Goal: Task Accomplishment & Management: Manage account settings

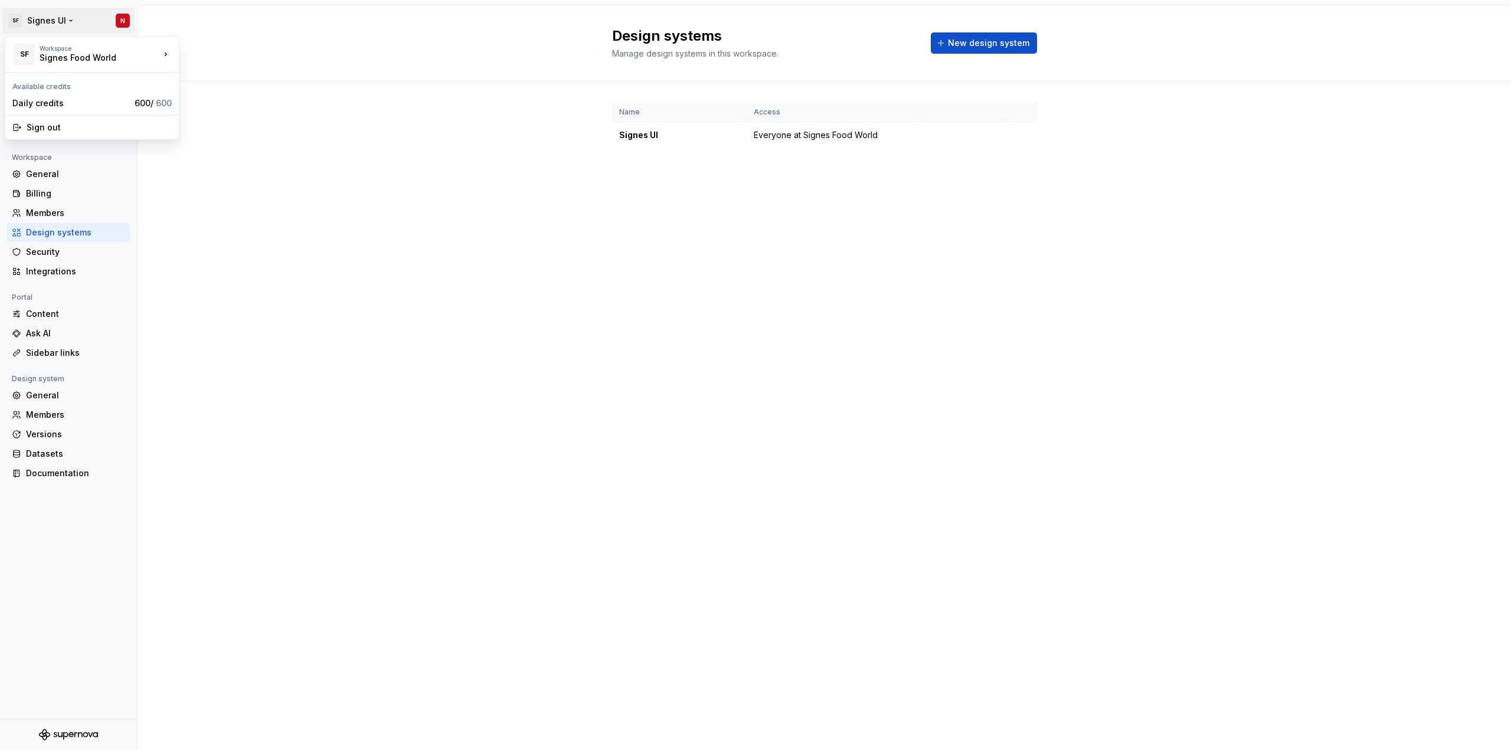
click at [52, 22] on html "SF Signes UI N Back Account Profile Authentication Notifications Workspace Gene…" at bounding box center [755, 375] width 1511 height 750
click at [346, 228] on html "SF Signes UI N Back Account Profile Authentication Notifications Workspace Gene…" at bounding box center [755, 375] width 1511 height 750
click at [28, 52] on div "Back" at bounding box center [75, 51] width 99 height 12
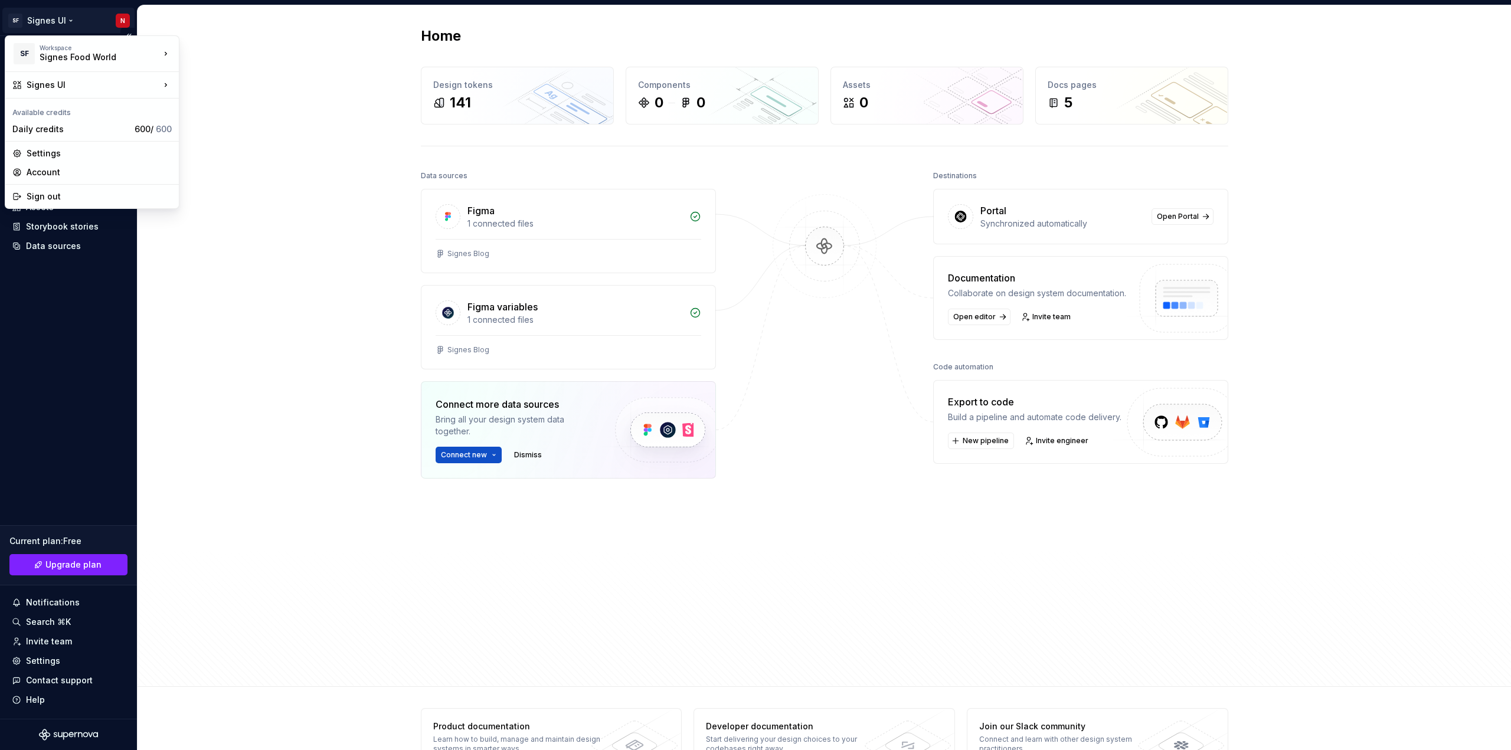
click at [56, 21] on html "SF Signes UI N Home Documentation Analytics Code automation Design system data …" at bounding box center [755, 375] width 1511 height 750
click at [227, 86] on div "Signes UI" at bounding box center [259, 87] width 122 height 12
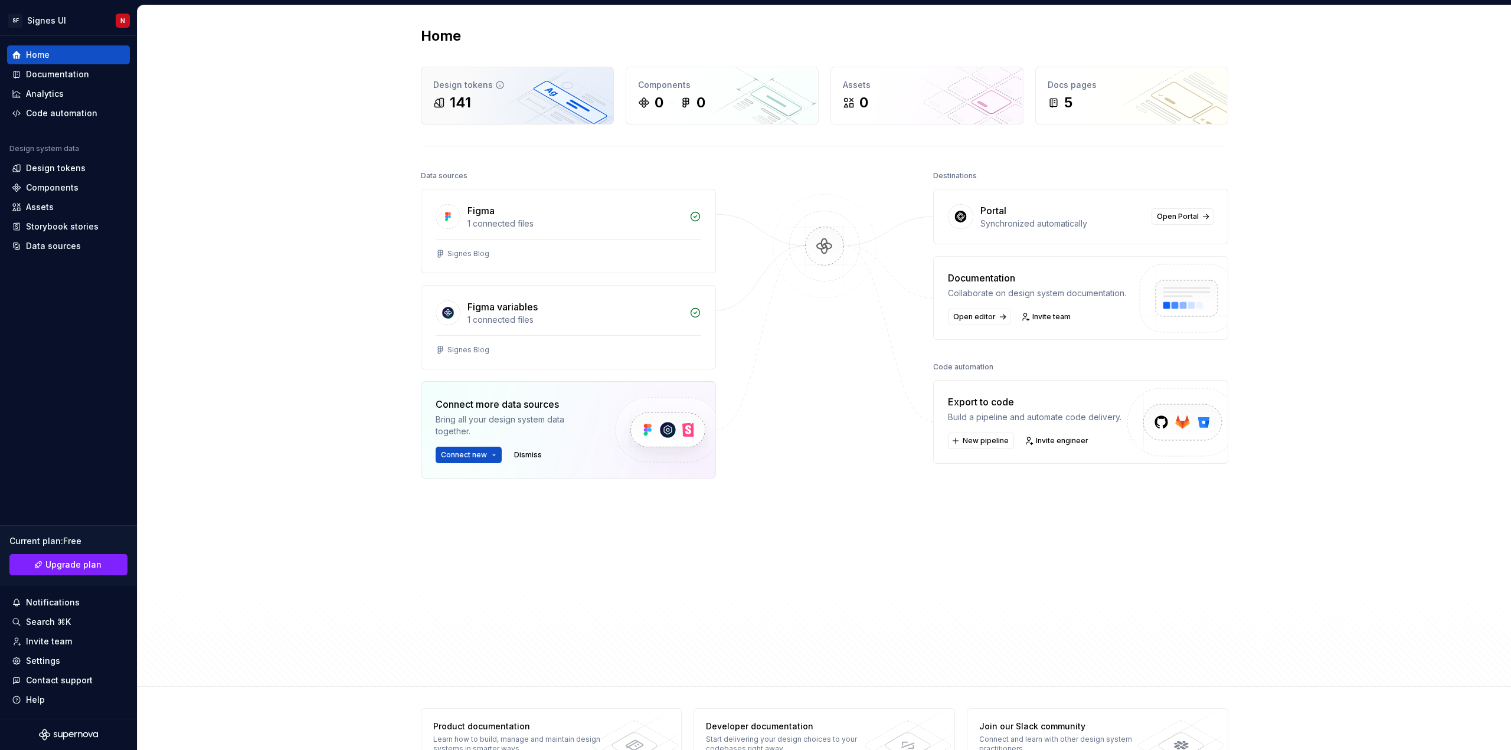
click at [471, 95] on div "141" at bounding box center [517, 102] width 168 height 19
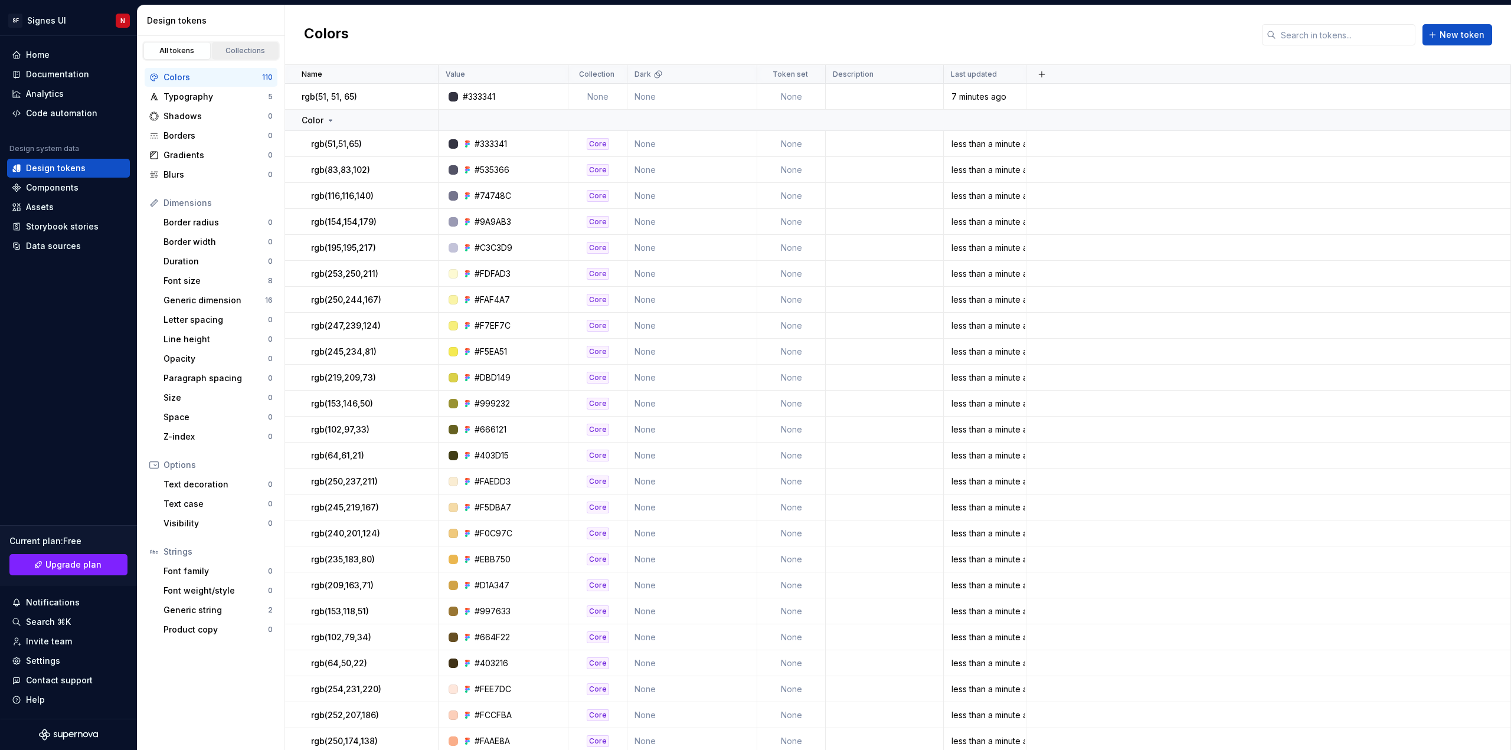
click at [245, 47] on div "Collections" at bounding box center [245, 50] width 59 height 9
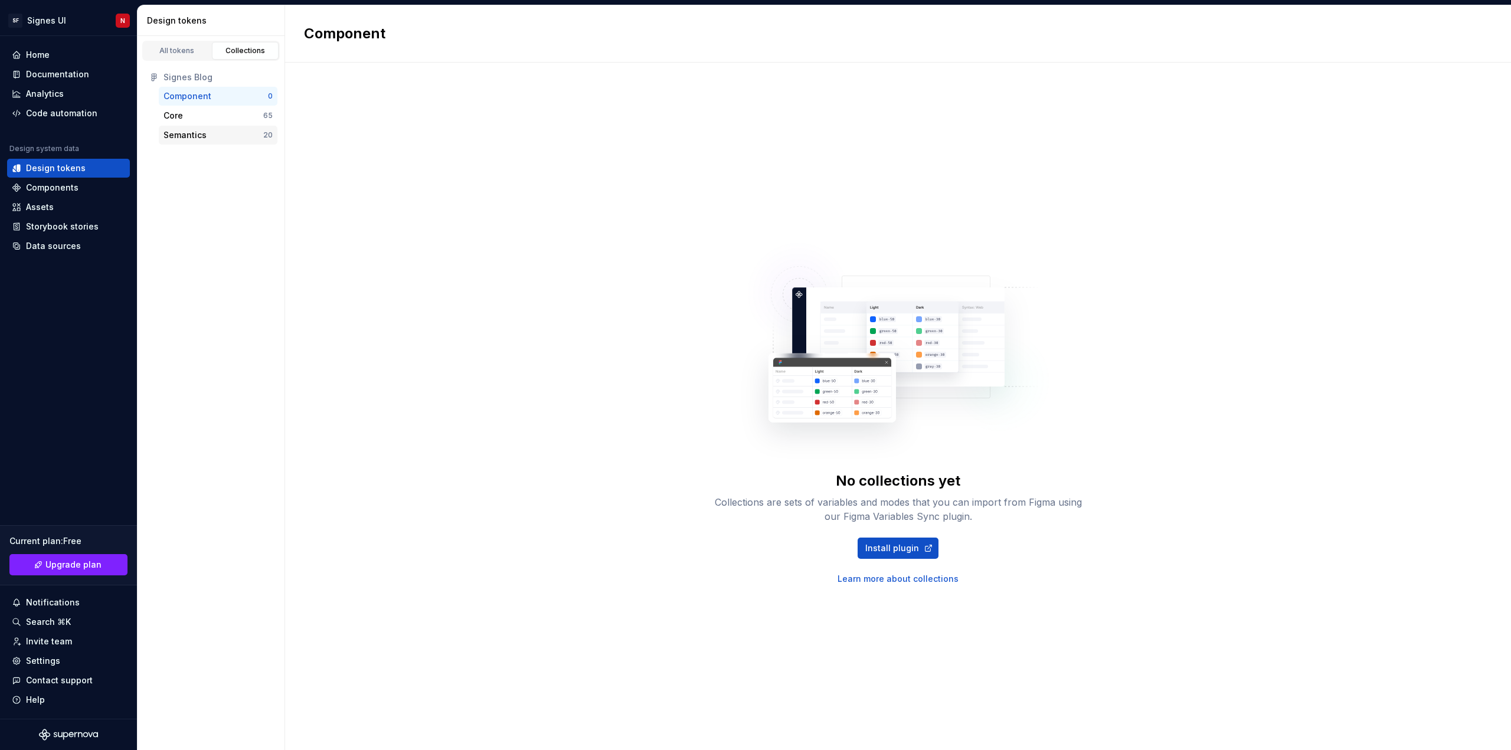
click at [185, 138] on div "Semantics" at bounding box center [185, 135] width 43 height 12
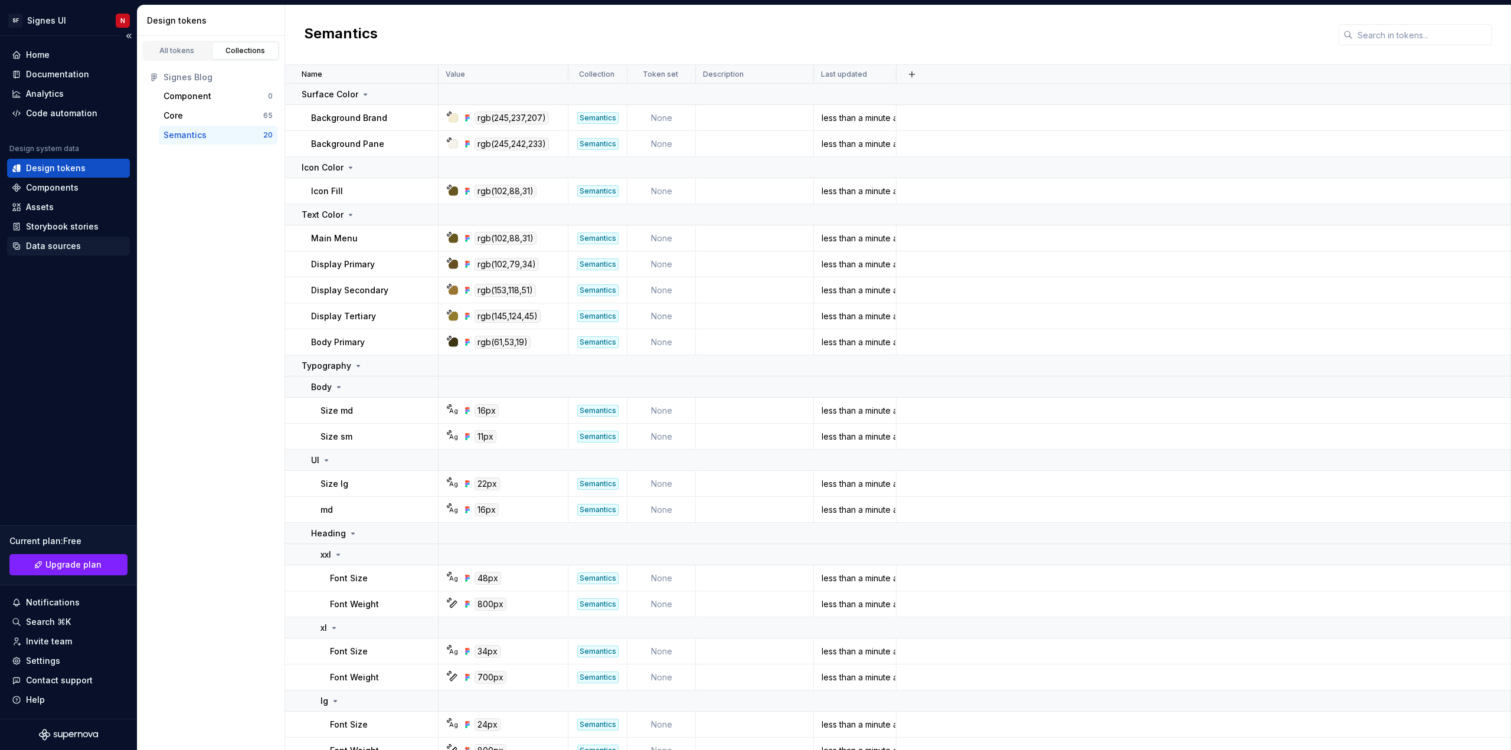
click at [54, 244] on div "Data sources" at bounding box center [53, 246] width 55 height 12
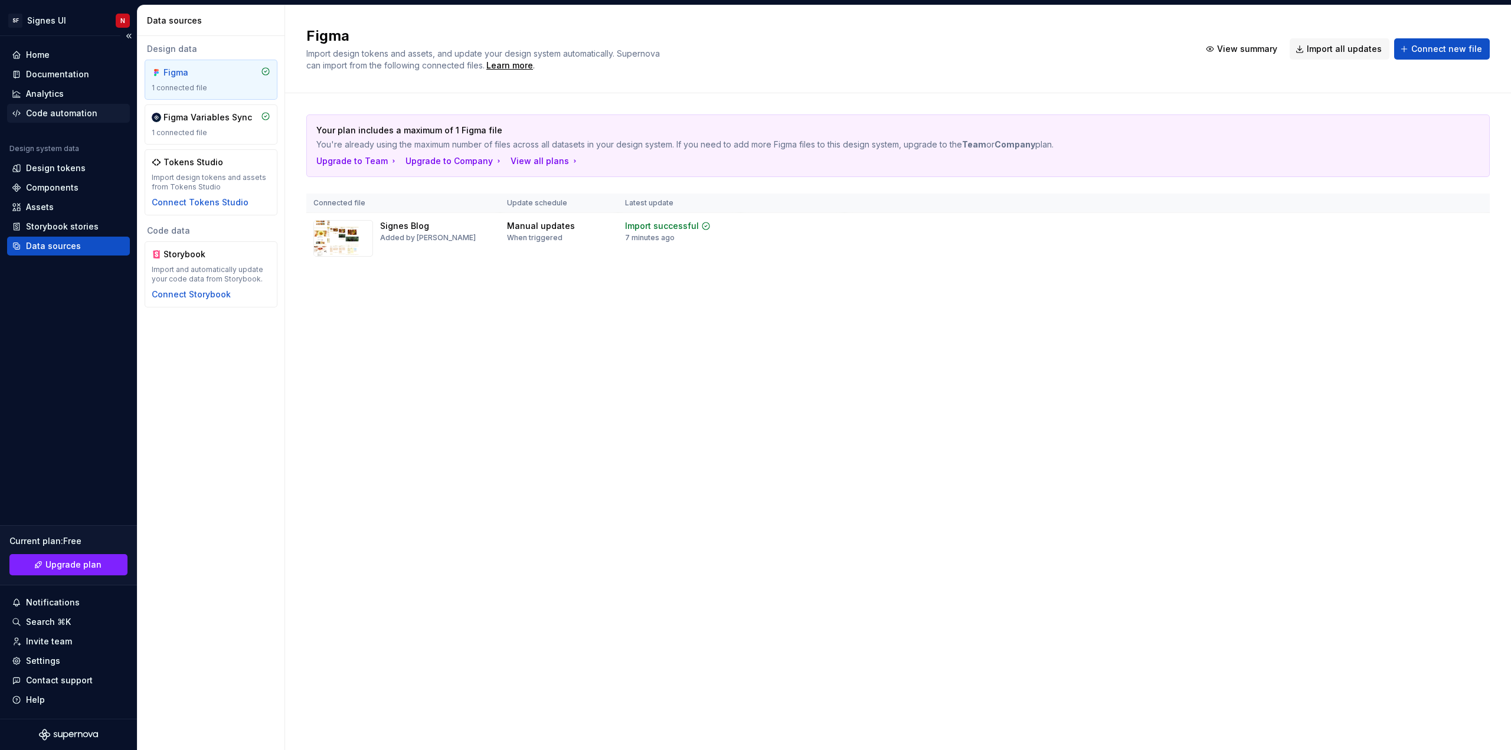
click at [63, 113] on div "Code automation" at bounding box center [61, 113] width 71 height 12
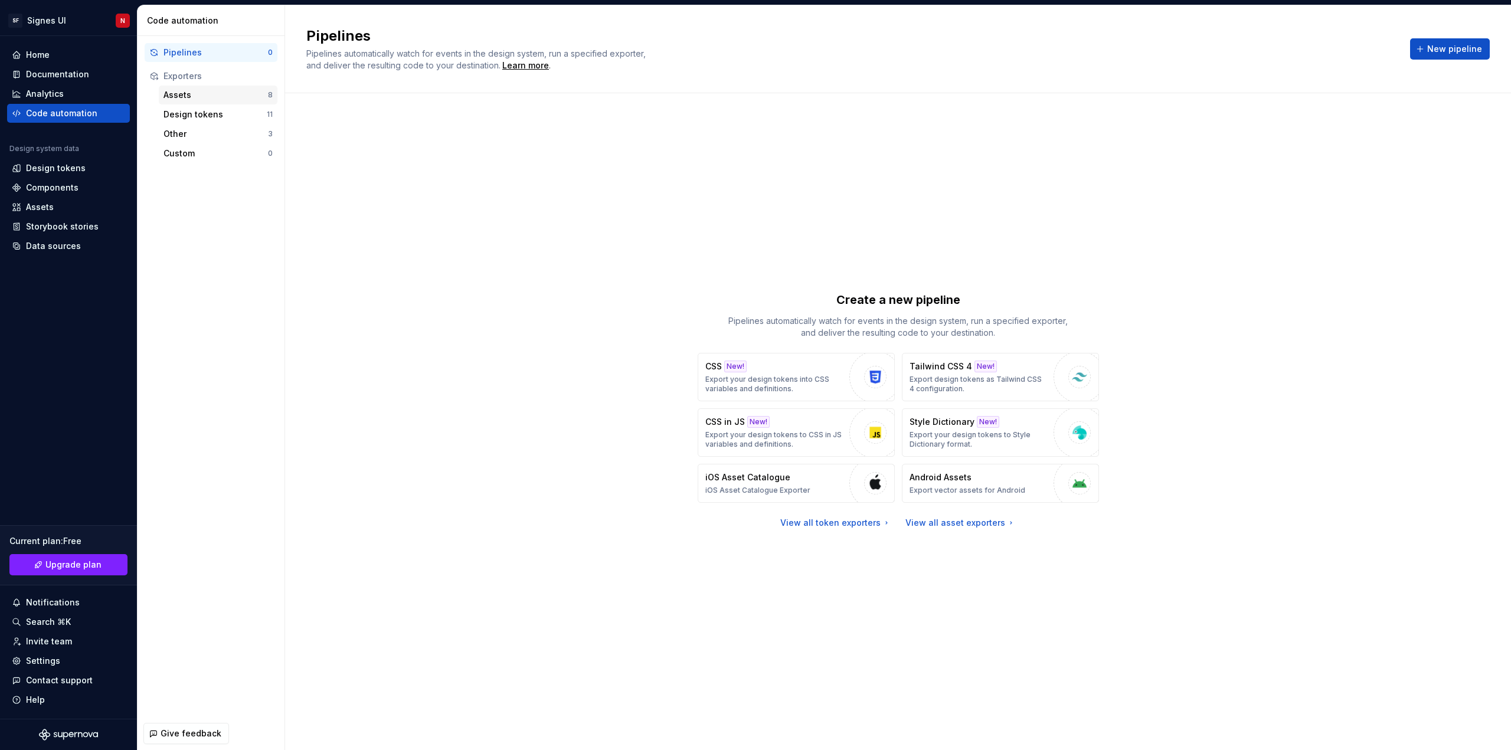
click at [202, 96] on div "Assets" at bounding box center [216, 95] width 104 height 12
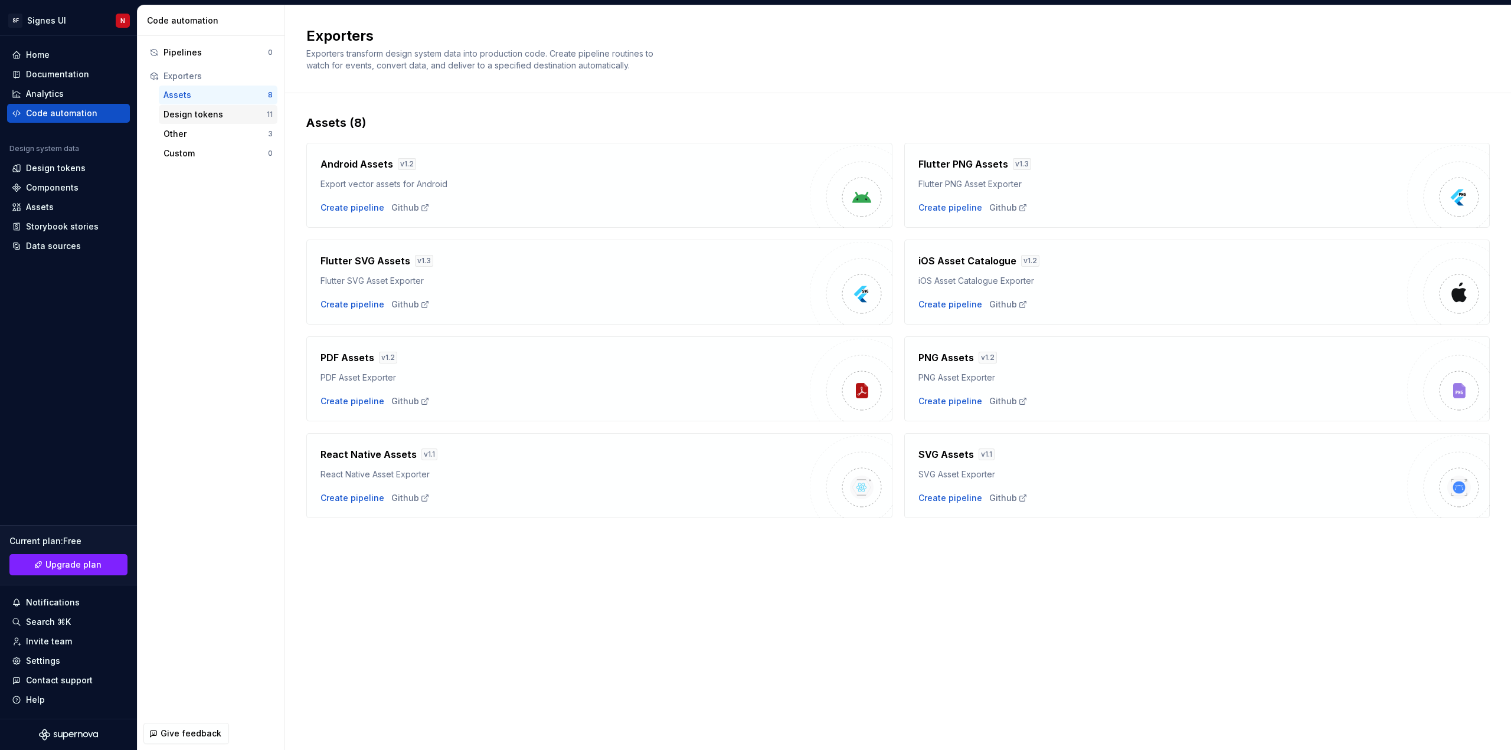
click at [205, 109] on div "Design tokens" at bounding box center [215, 115] width 103 height 12
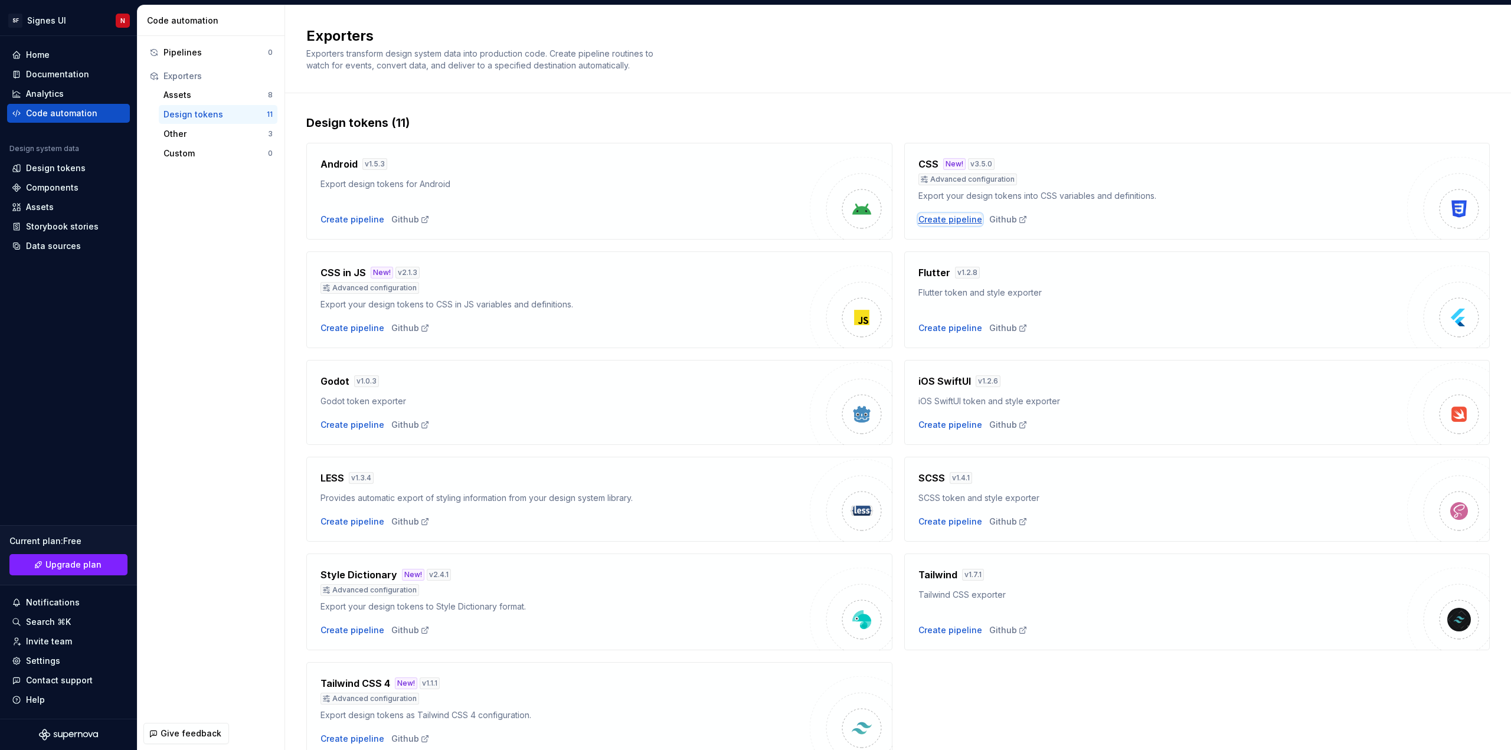
click at [934, 220] on div "Create pipeline" at bounding box center [951, 220] width 64 height 12
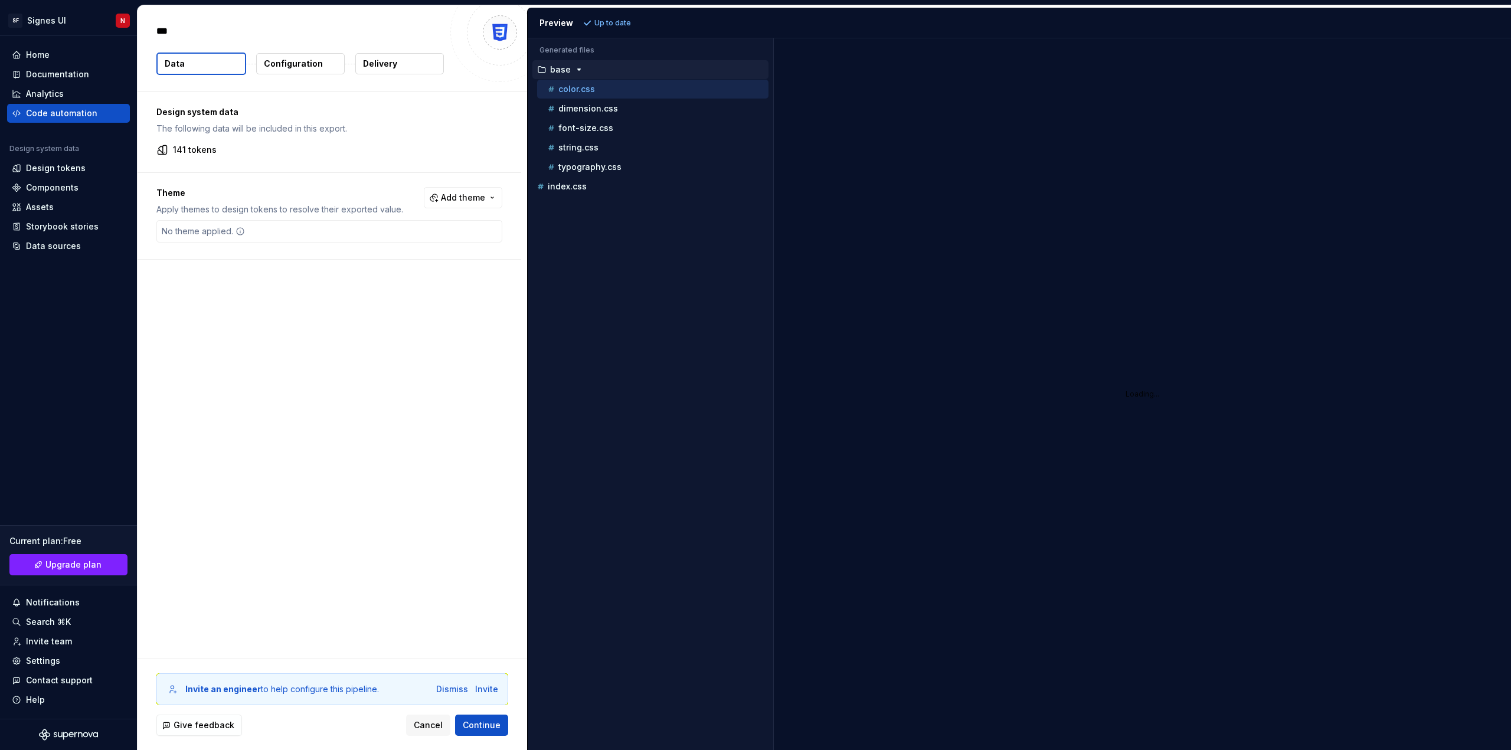
type textarea "*"
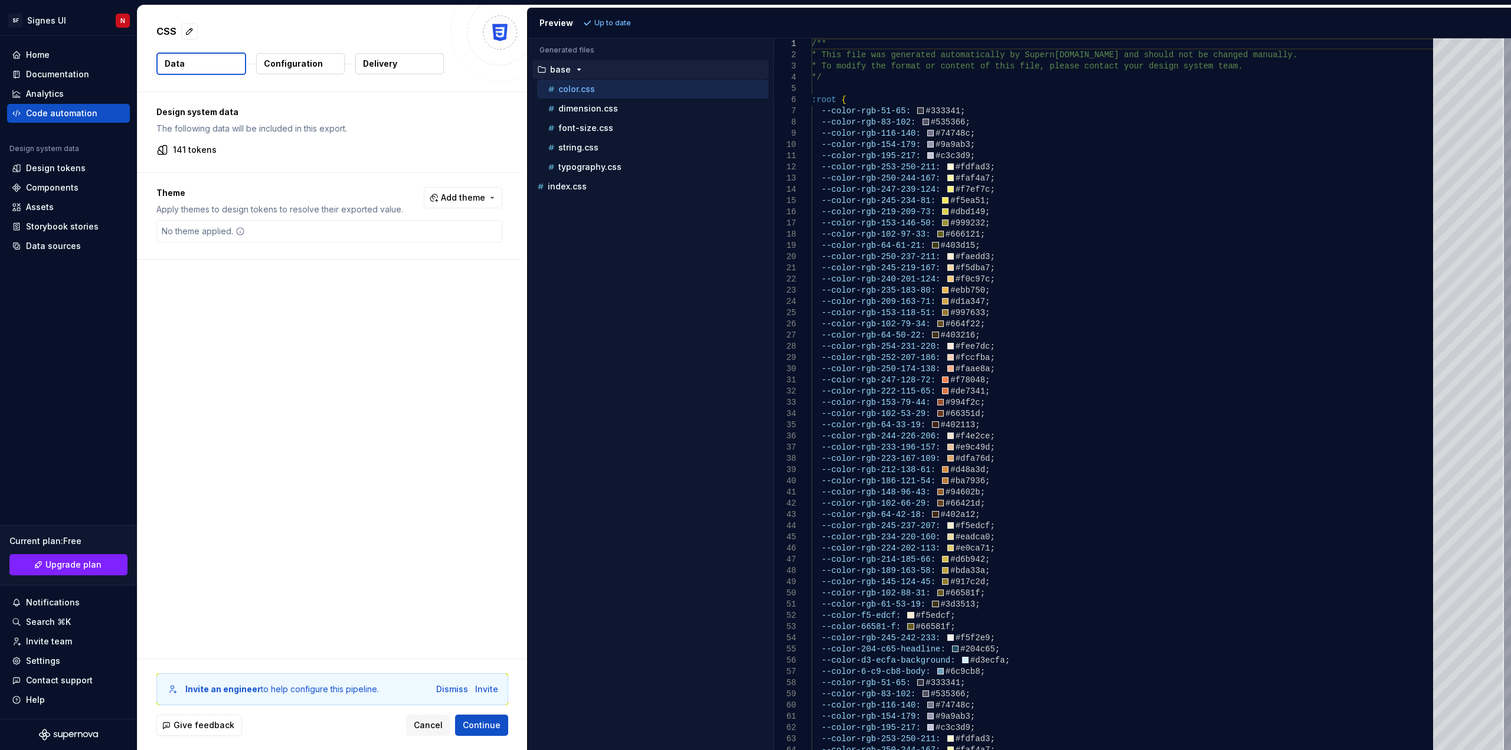
click at [284, 63] on p "Configuration" at bounding box center [293, 64] width 59 height 12
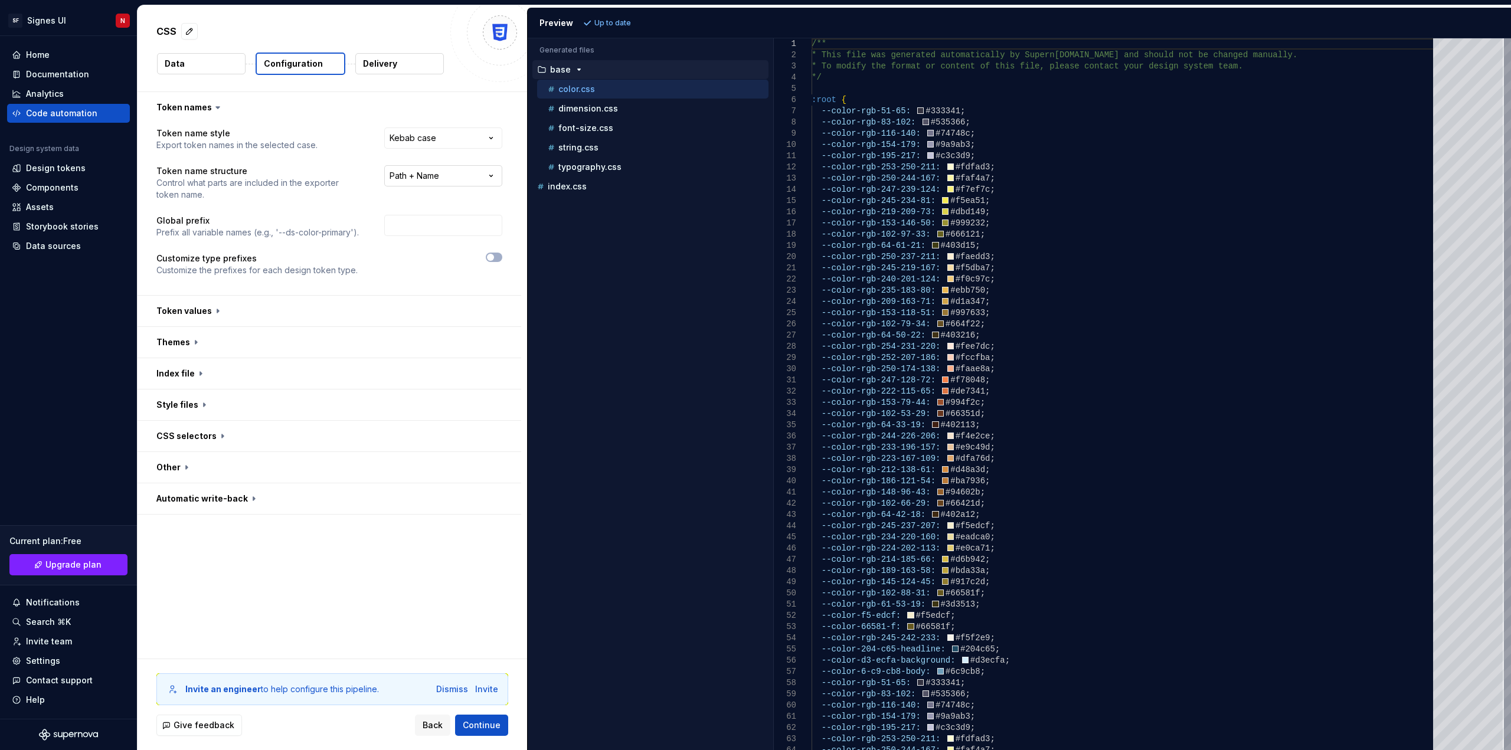
click at [431, 178] on html "**********" at bounding box center [755, 375] width 1511 height 750
click at [492, 257] on span "button" at bounding box center [490, 257] width 7 height 7
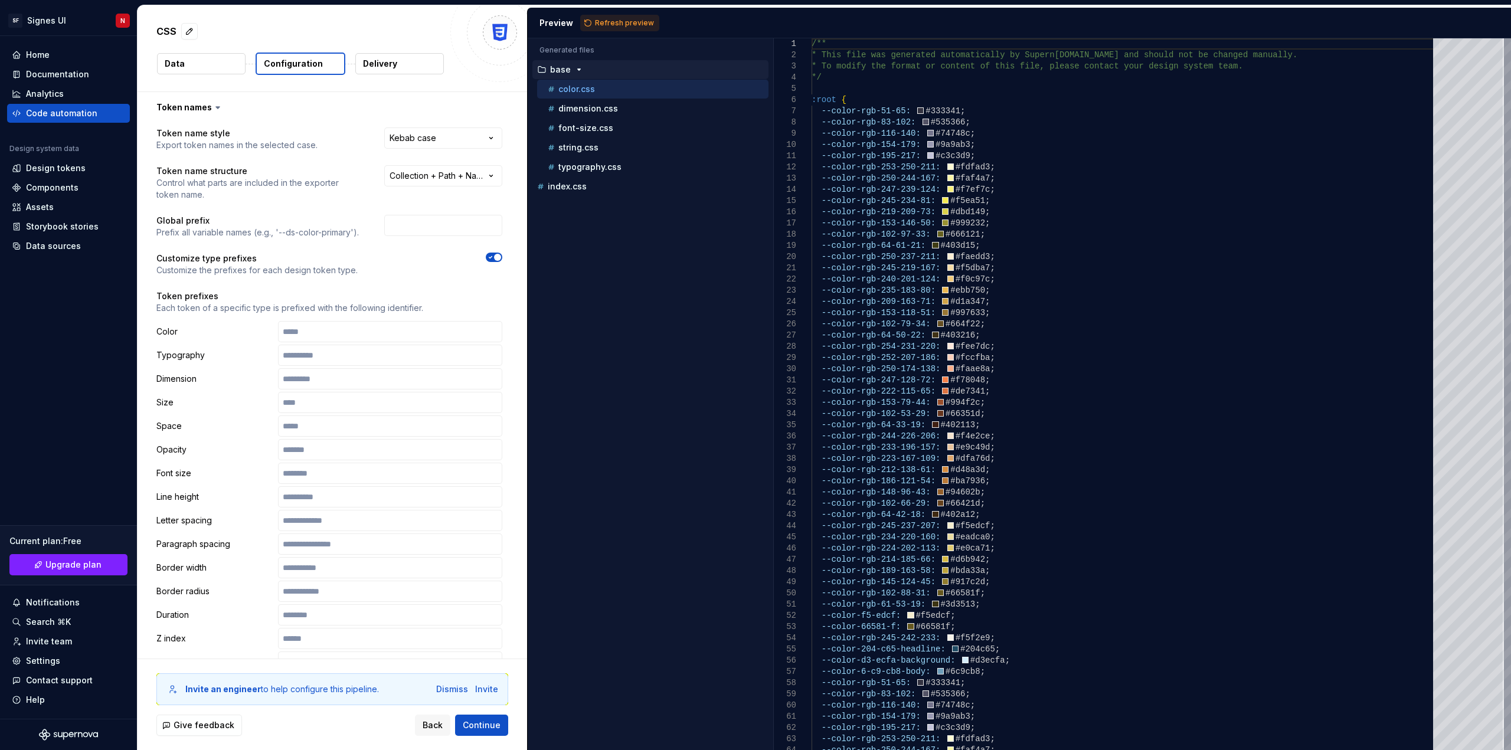
click at [497, 257] on span "button" at bounding box center [497, 257] width 7 height 7
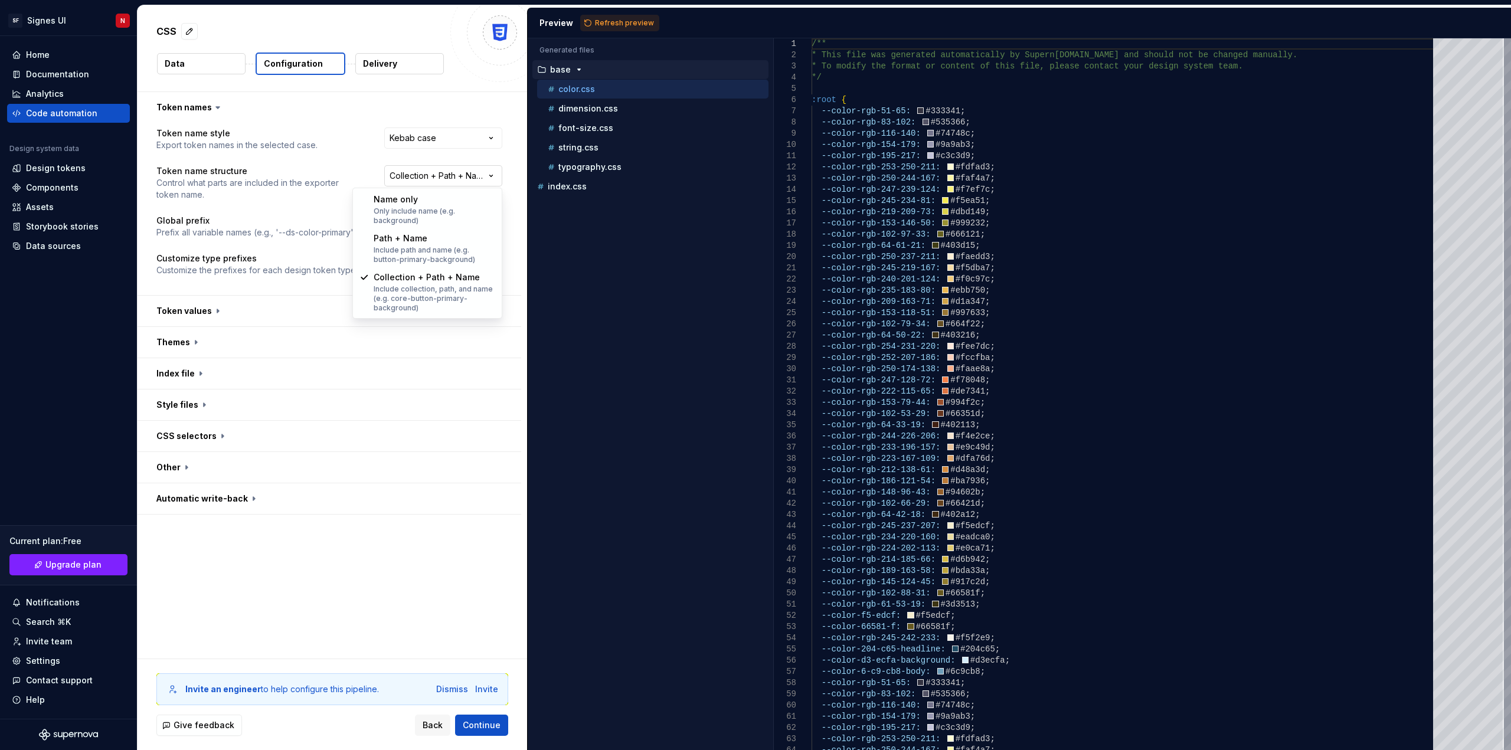
click at [450, 175] on html "**********" at bounding box center [755, 375] width 1511 height 750
click at [434, 174] on html "**********" at bounding box center [755, 375] width 1511 height 750
click at [909, 398] on html "**********" at bounding box center [755, 375] width 1511 height 750
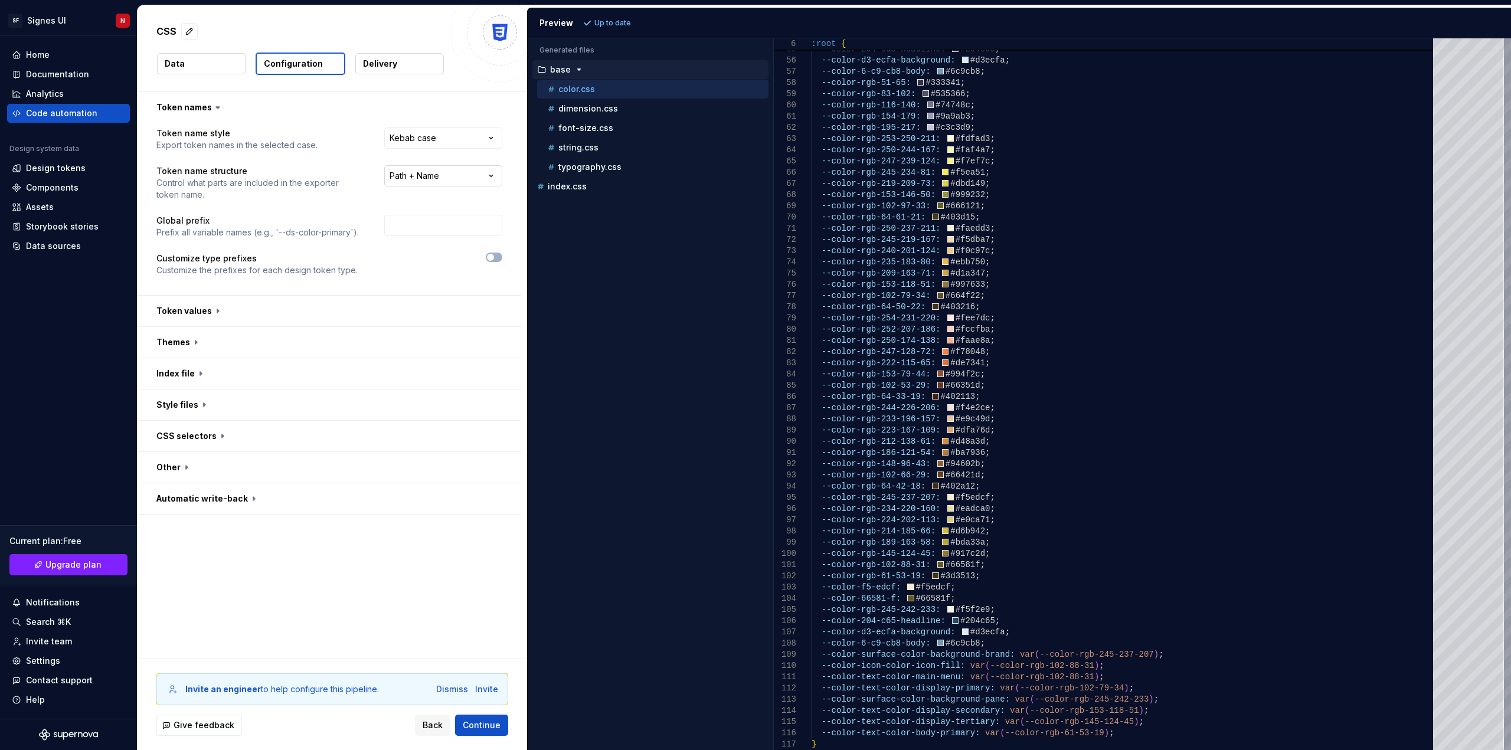
click at [430, 177] on html "**********" at bounding box center [755, 375] width 1511 height 750
select select "**********"
click at [613, 24] on span "Refresh preview" at bounding box center [624, 22] width 59 height 9
type textarea "**********"
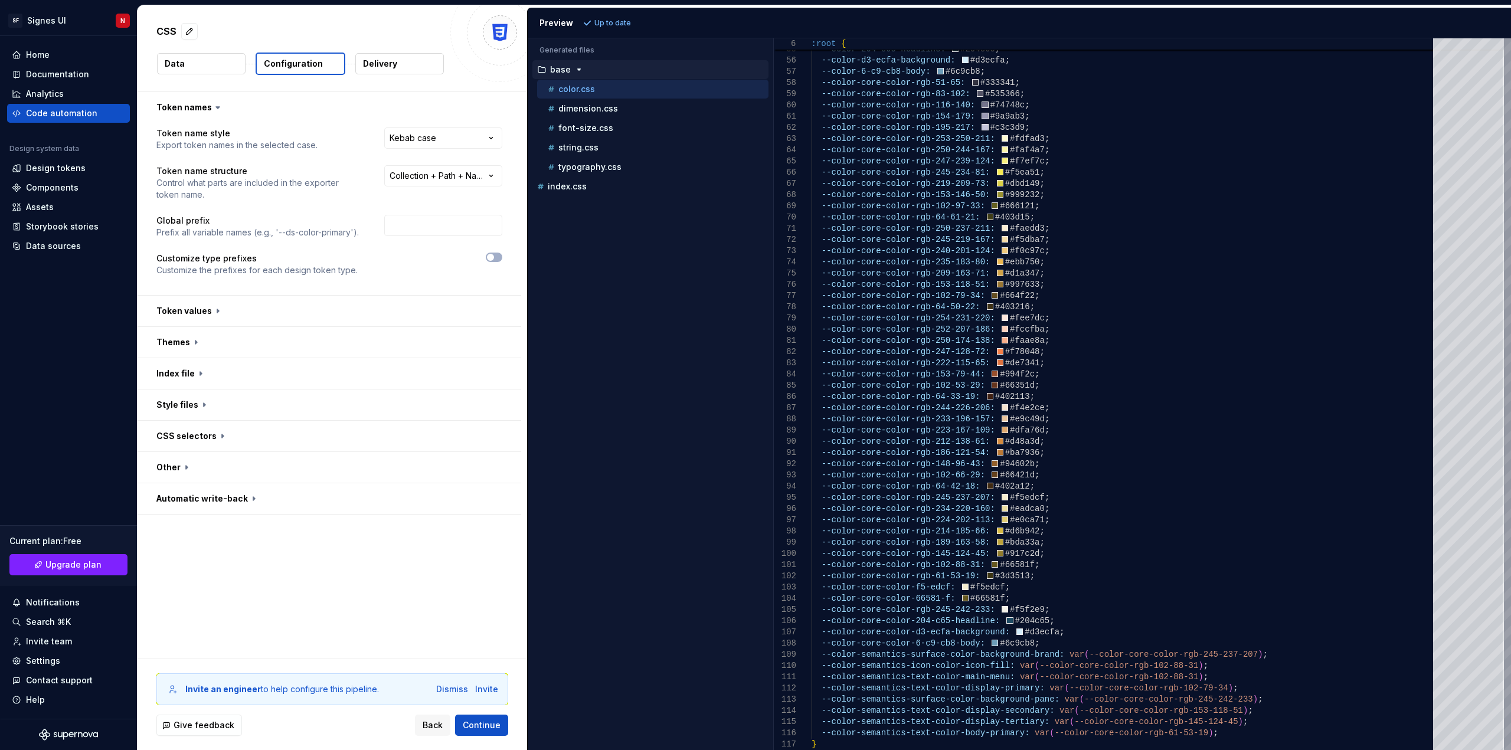
click at [205, 64] on button "Data" at bounding box center [201, 63] width 89 height 21
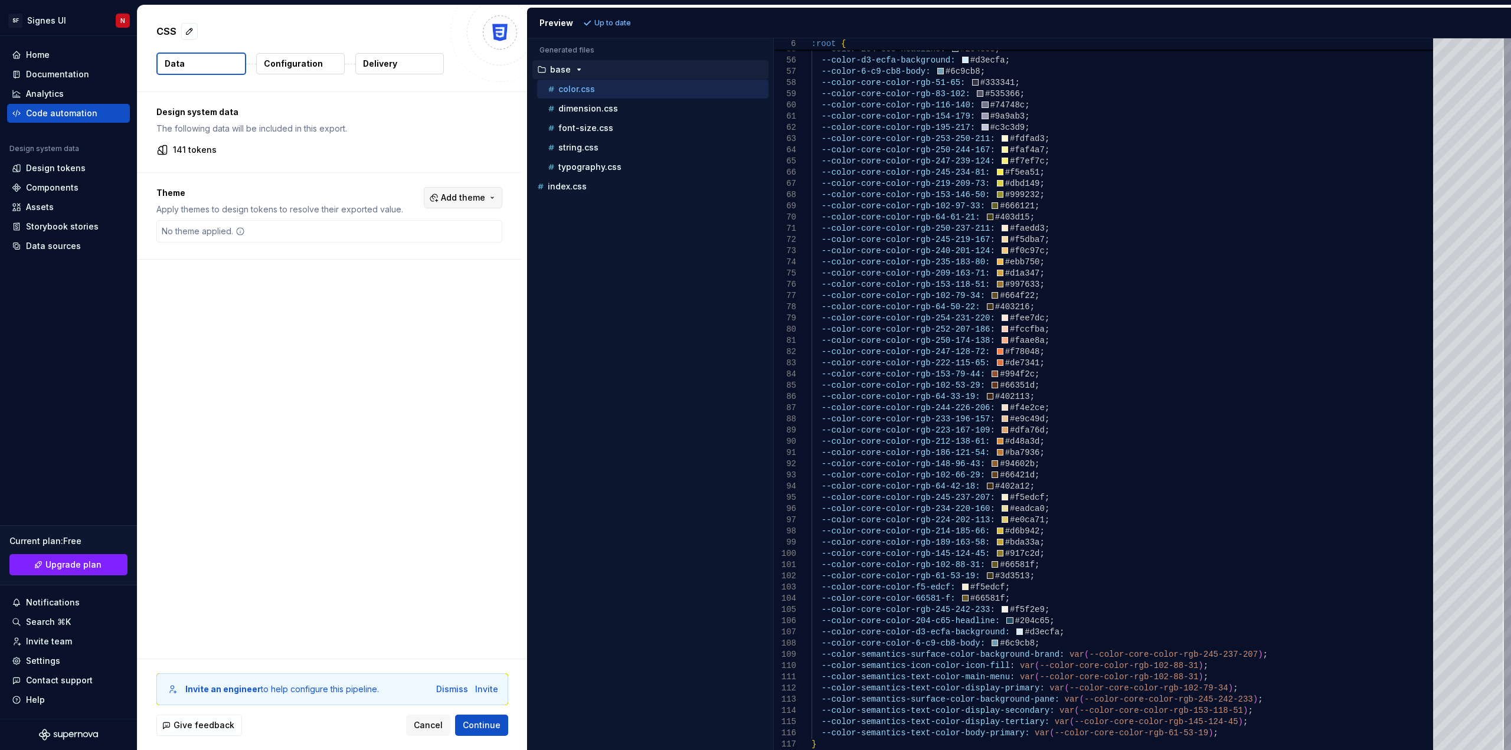
click at [476, 194] on span "Add theme" at bounding box center [463, 198] width 44 height 12
click at [476, 194] on html "SF Signes UI N Home Documentation Analytics Code automation Design system data …" at bounding box center [755, 375] width 1511 height 750
click at [47, 167] on div "Design tokens" at bounding box center [56, 168] width 60 height 12
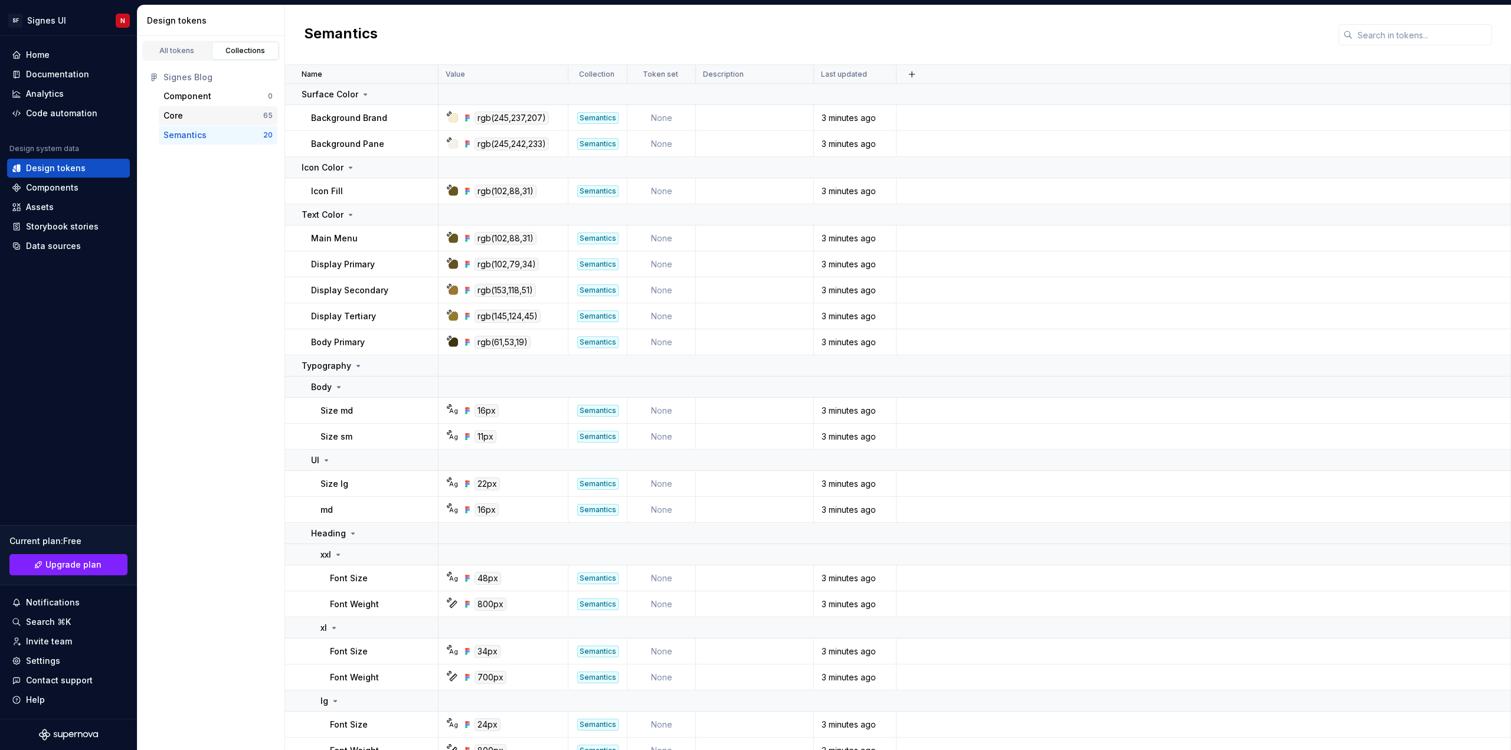
click at [200, 113] on div "Core" at bounding box center [214, 116] width 100 height 12
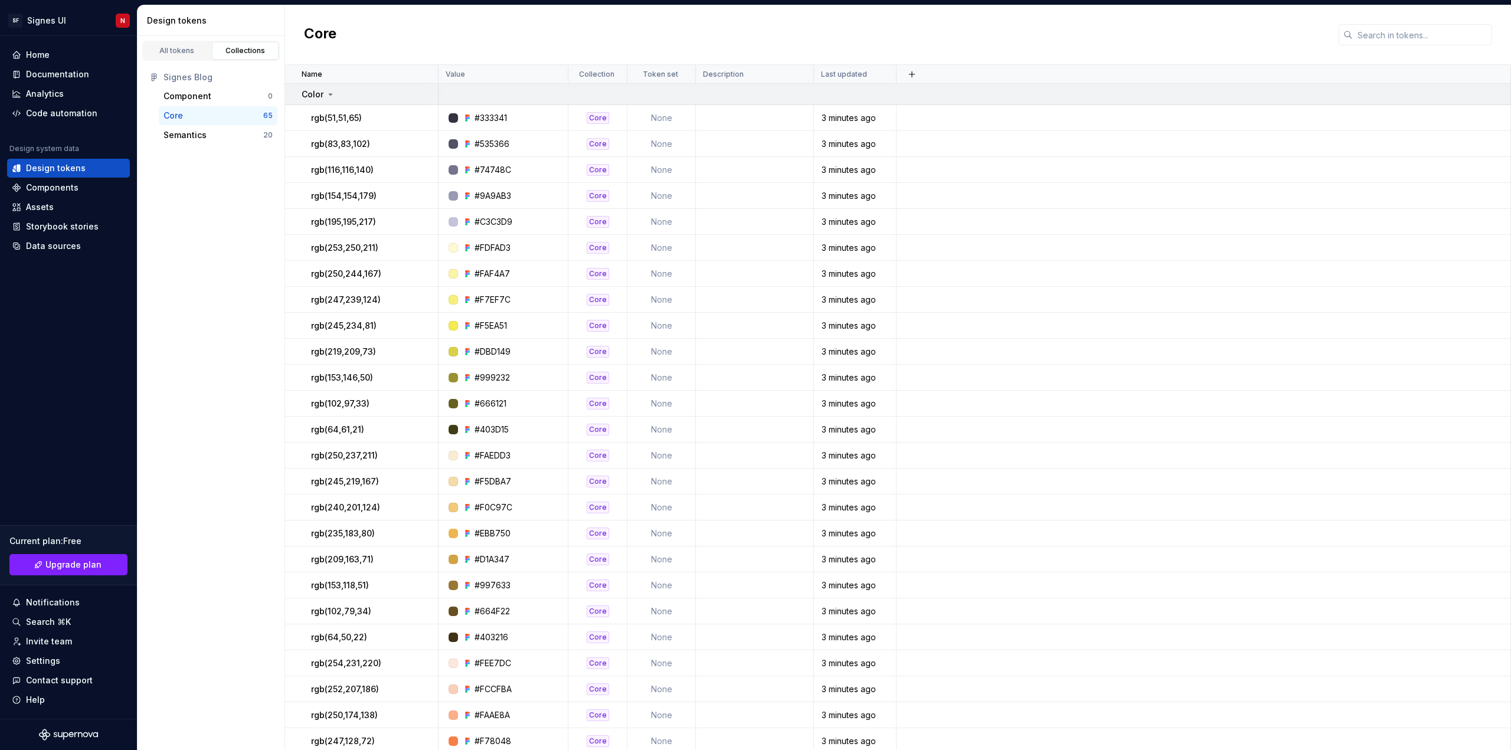
click at [329, 94] on icon at bounding box center [330, 94] width 3 height 1
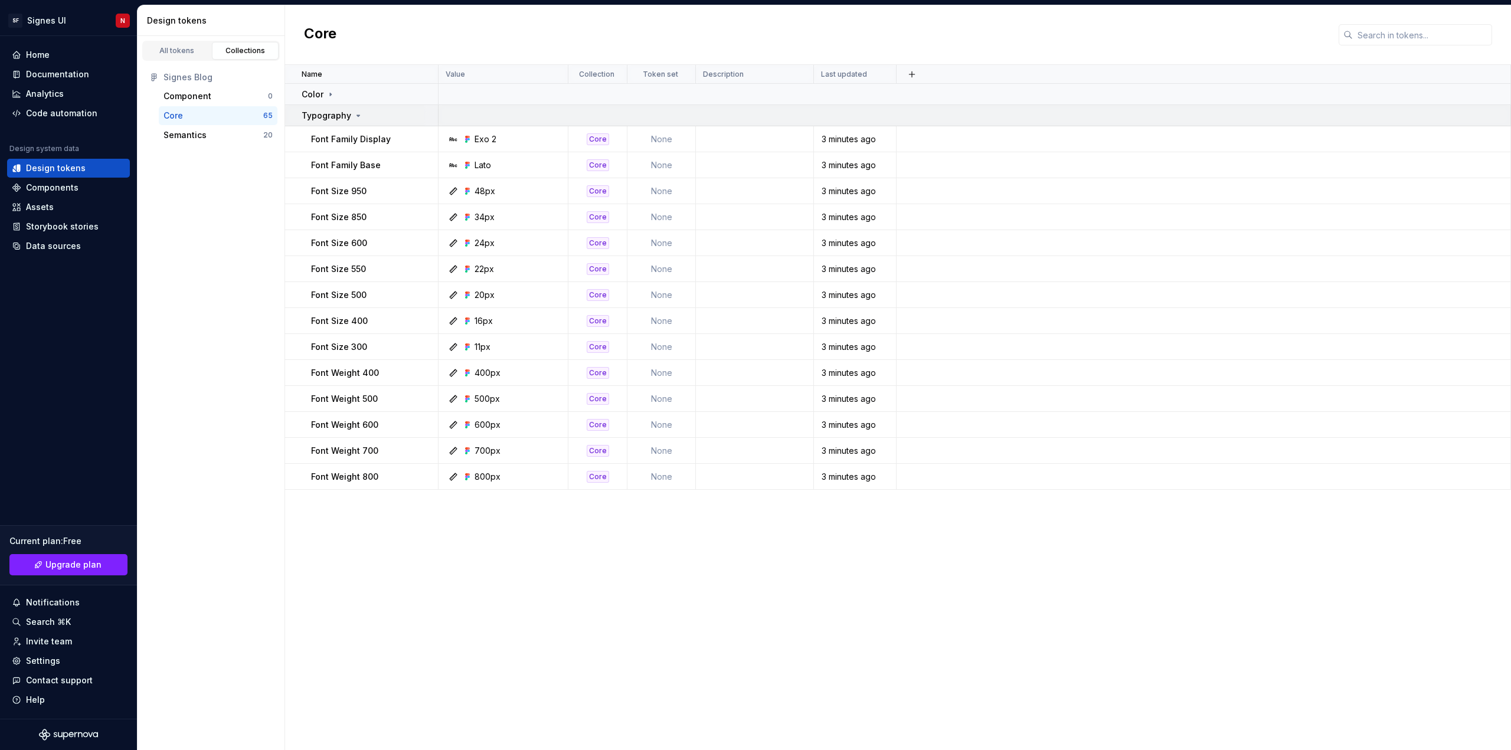
click at [354, 116] on icon at bounding box center [358, 115] width 9 height 9
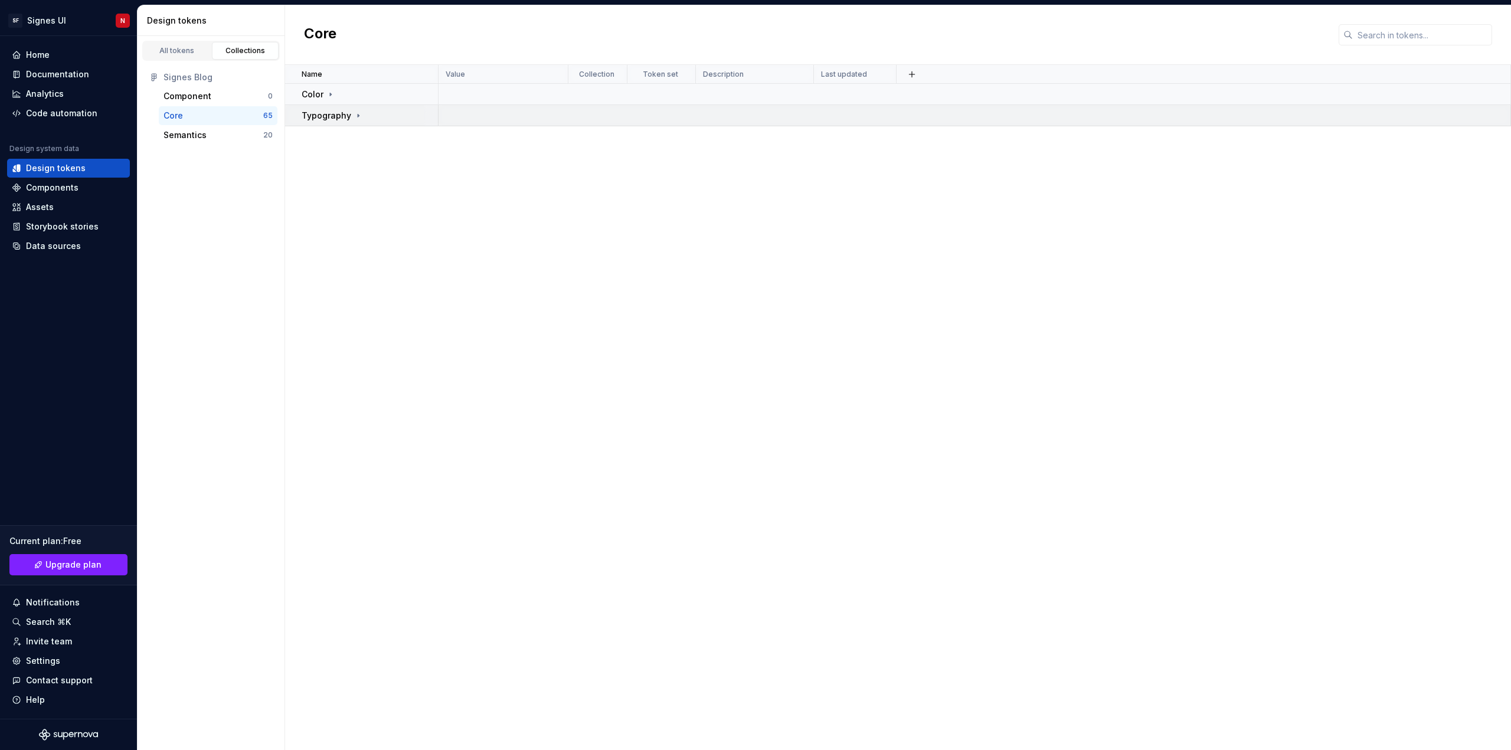
click at [354, 116] on icon at bounding box center [358, 115] width 9 height 9
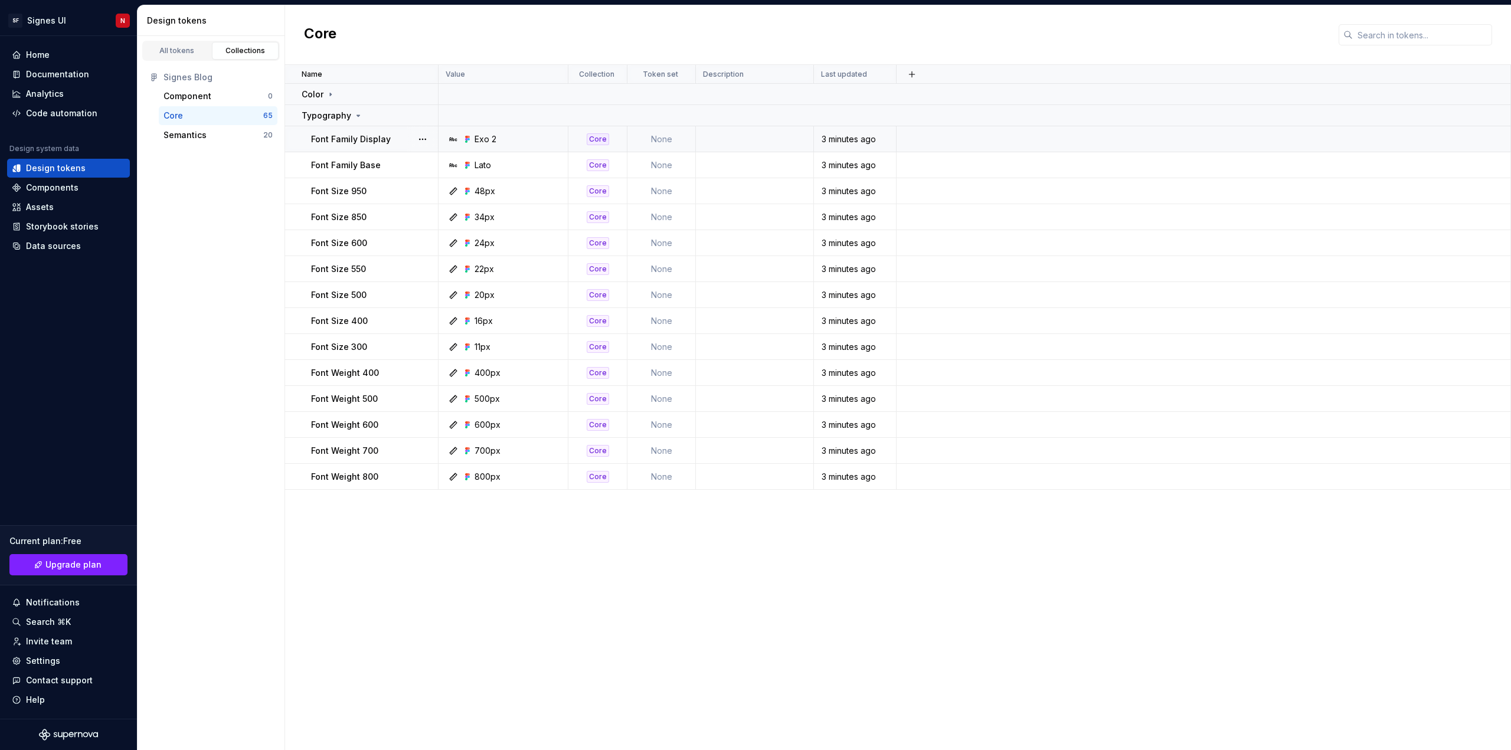
click at [946, 140] on td at bounding box center [1204, 139] width 615 height 26
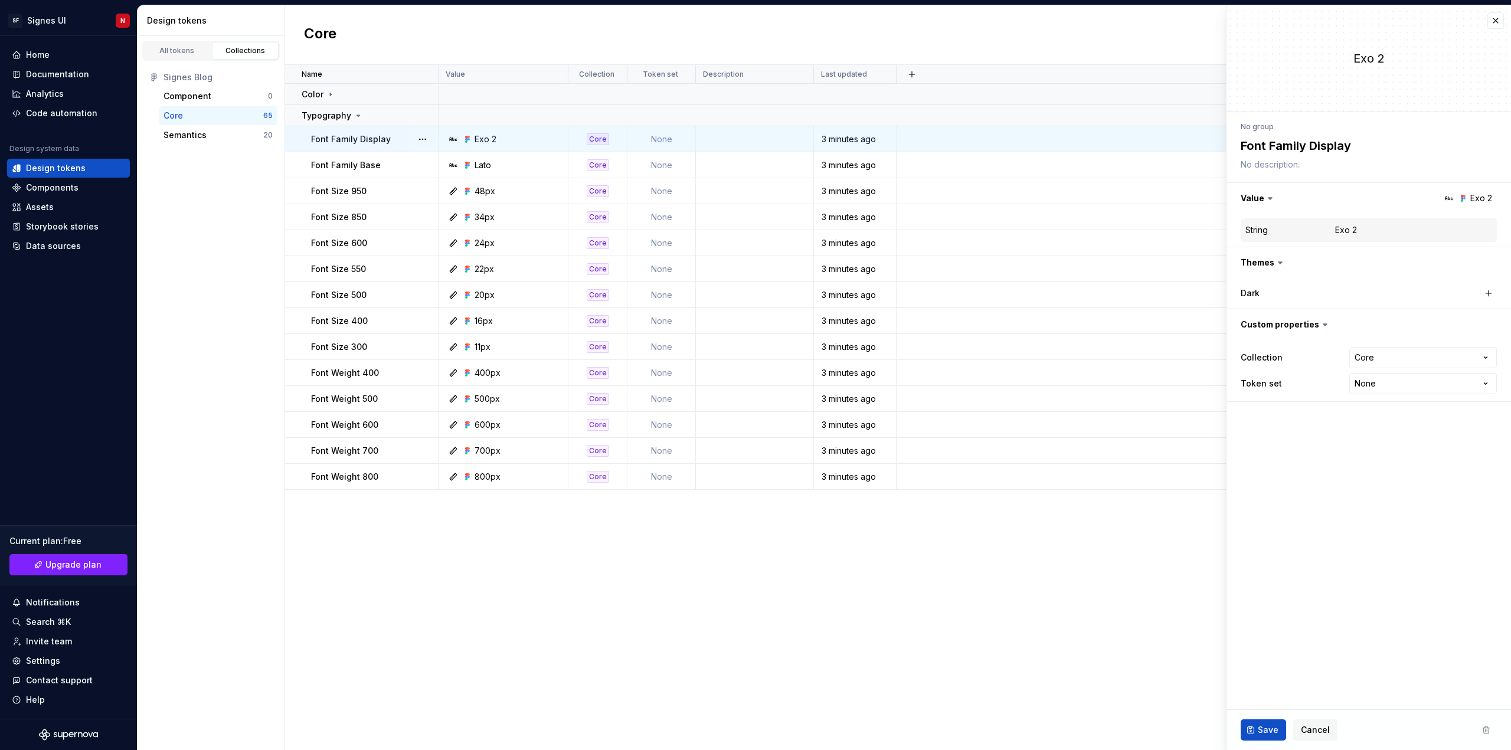
type textarea "*"
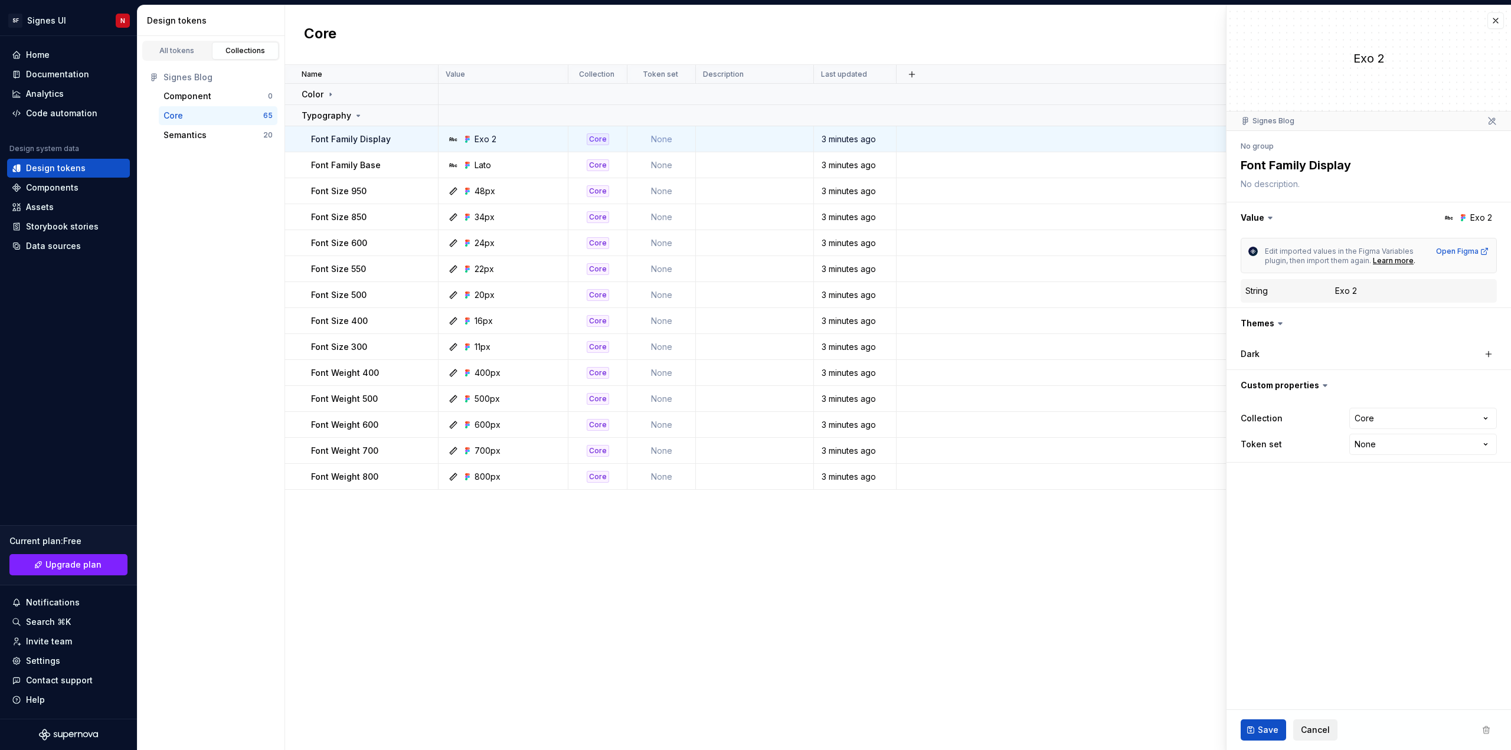
click at [1326, 727] on span "Cancel" at bounding box center [1315, 730] width 29 height 12
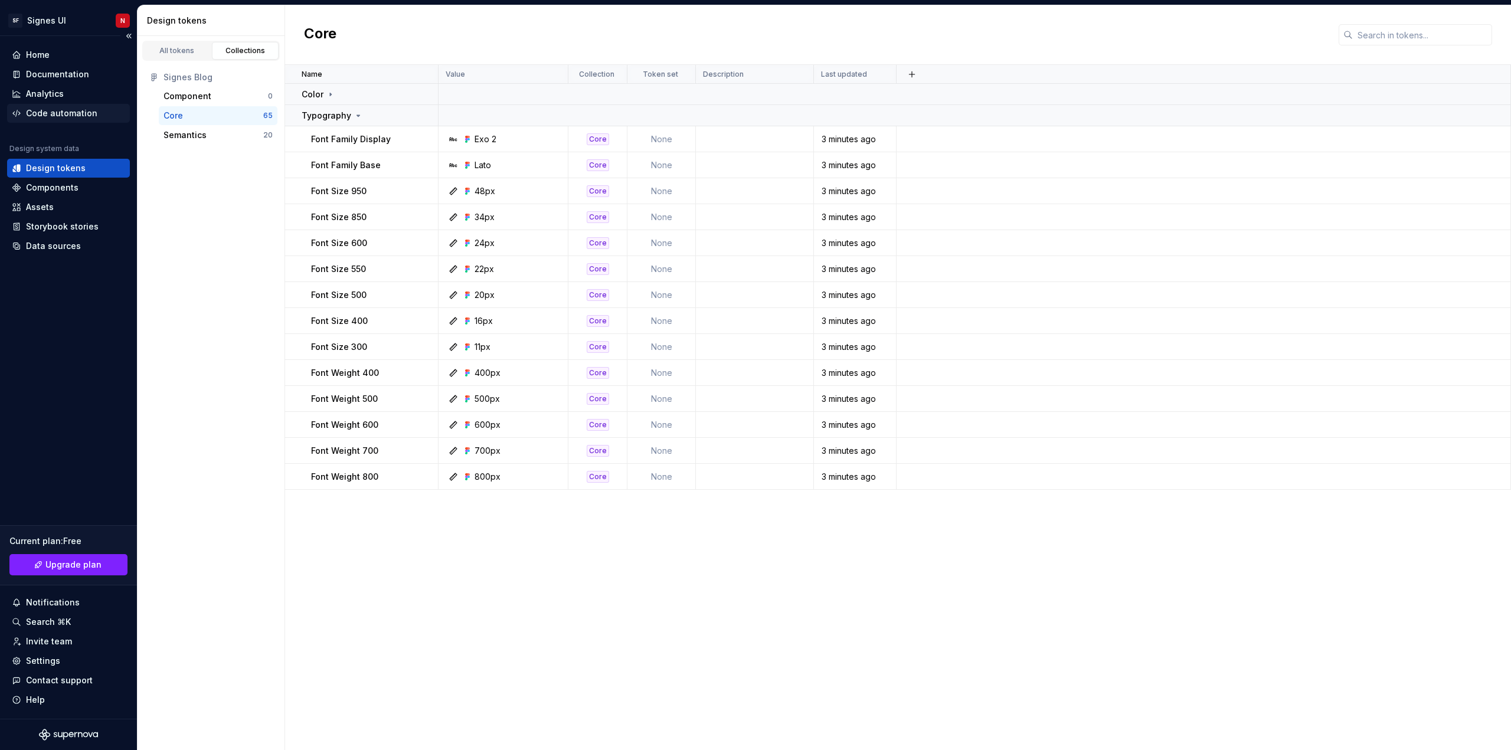
click at [53, 112] on div "Code automation" at bounding box center [61, 113] width 71 height 12
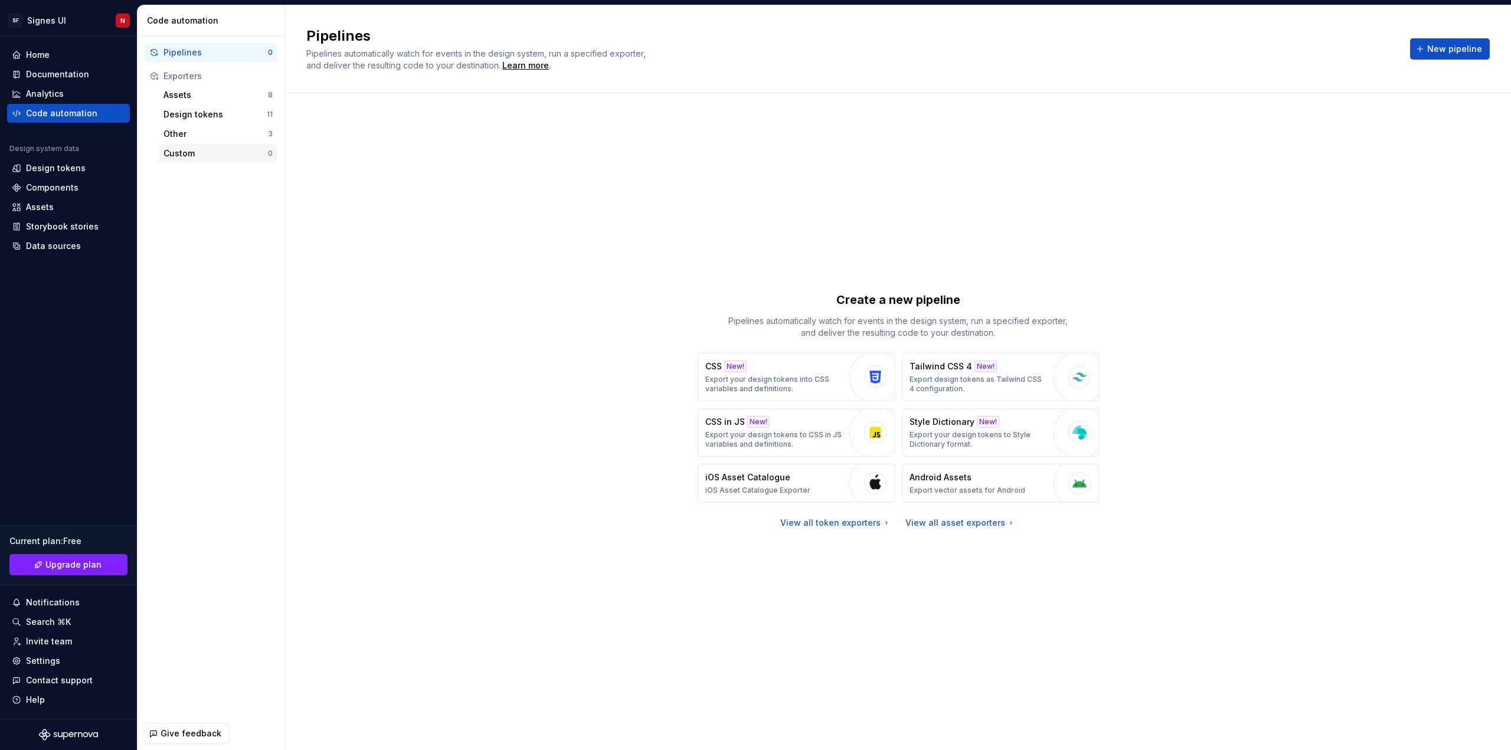
click at [192, 154] on div "Custom" at bounding box center [216, 154] width 104 height 12
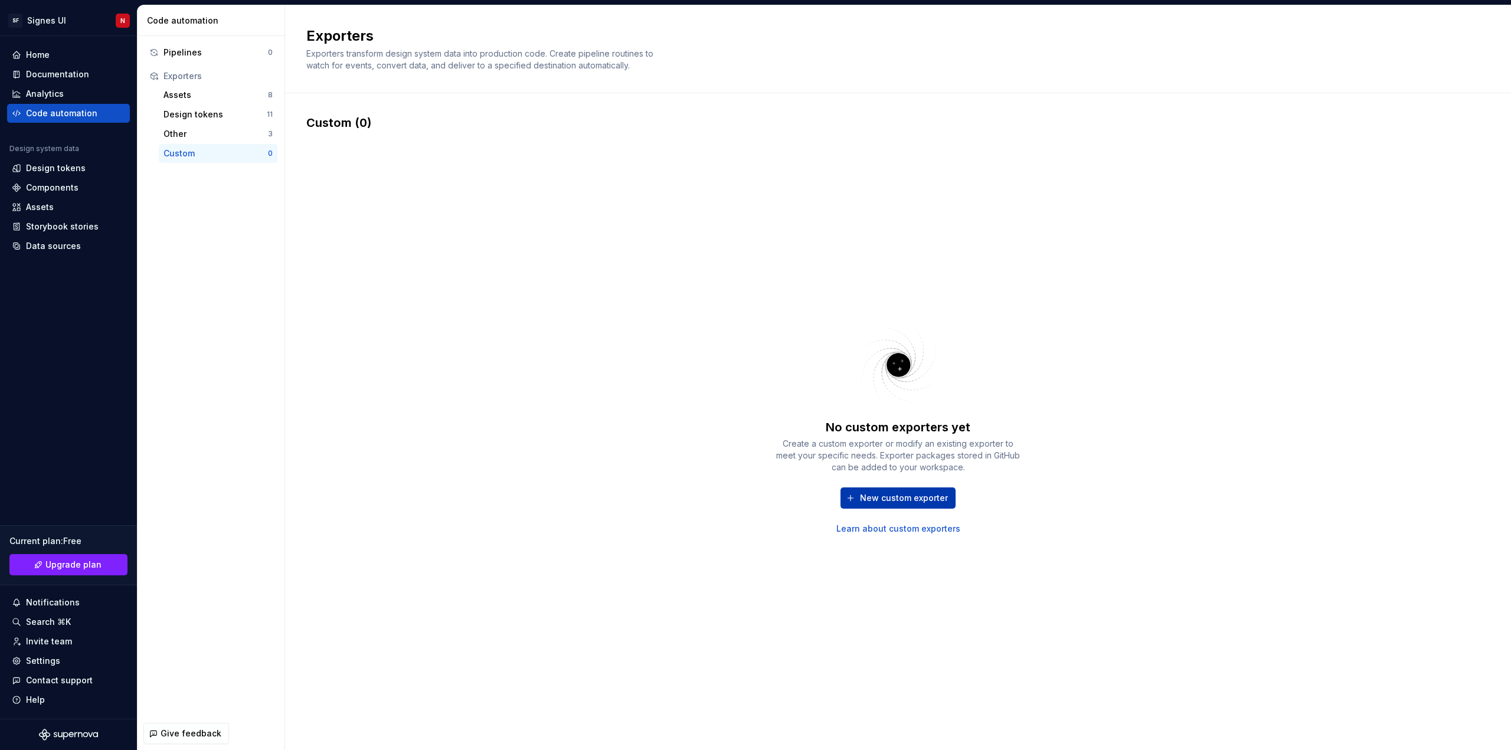
click at [885, 499] on span "New custom exporter" at bounding box center [904, 498] width 88 height 12
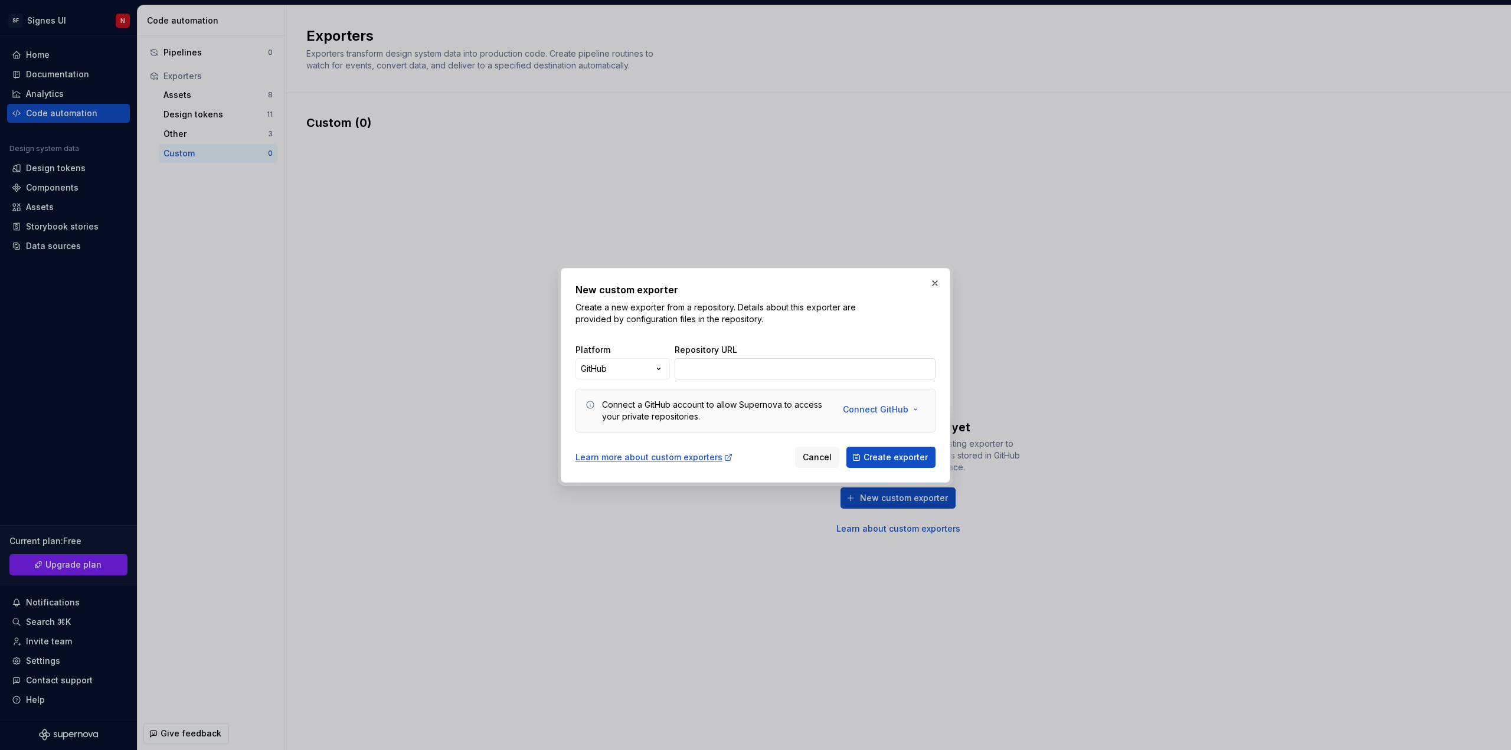
click at [761, 365] on input "Repository URL" at bounding box center [805, 368] width 261 height 21
paste input "[URL][DOMAIN_NAME]"
type input "[URL][DOMAIN_NAME]"
click at [866, 410] on span "Connect GitHub" at bounding box center [876, 410] width 66 height 12
click at [893, 437] on span "Connect GitHub account" at bounding box center [919, 435] width 120 height 12
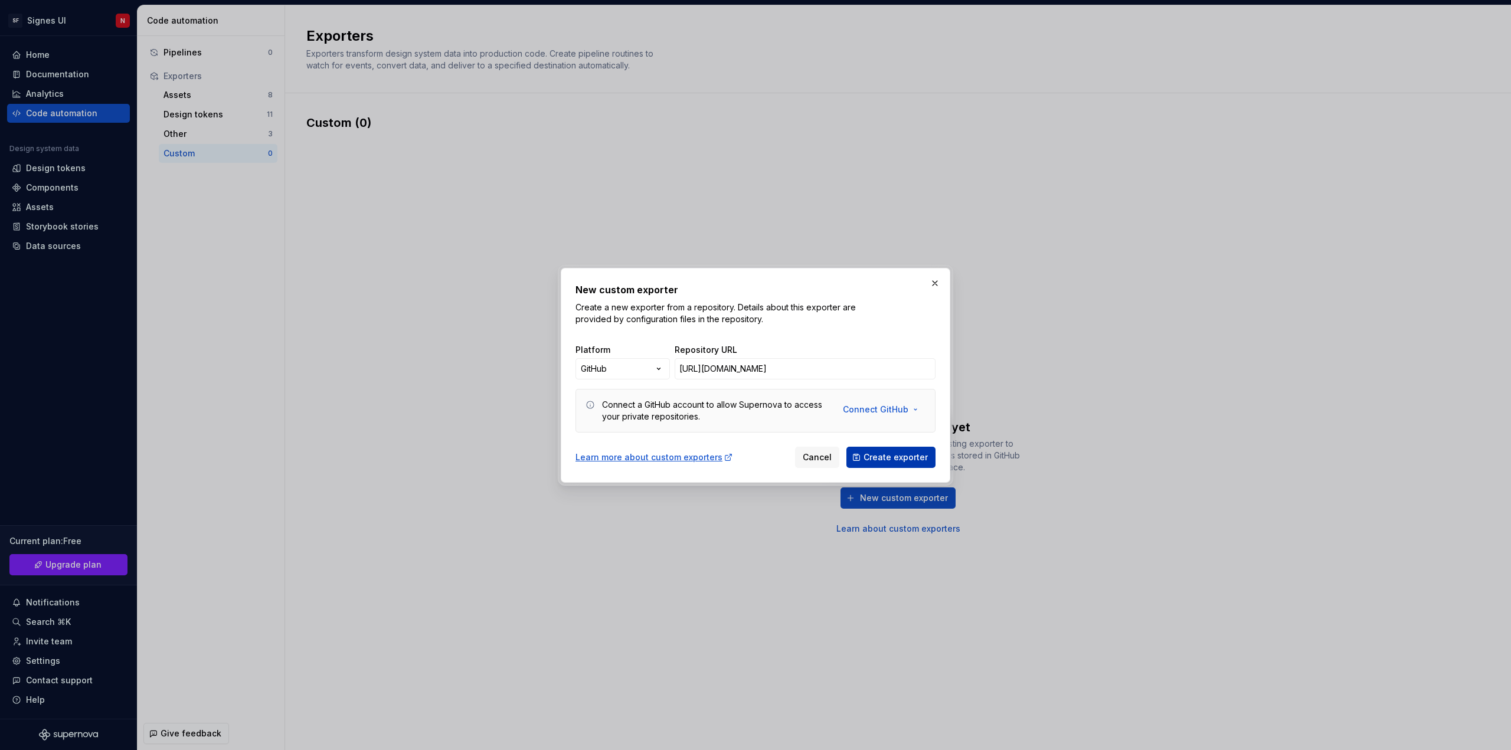
click at [889, 455] on span "Create exporter" at bounding box center [896, 458] width 64 height 12
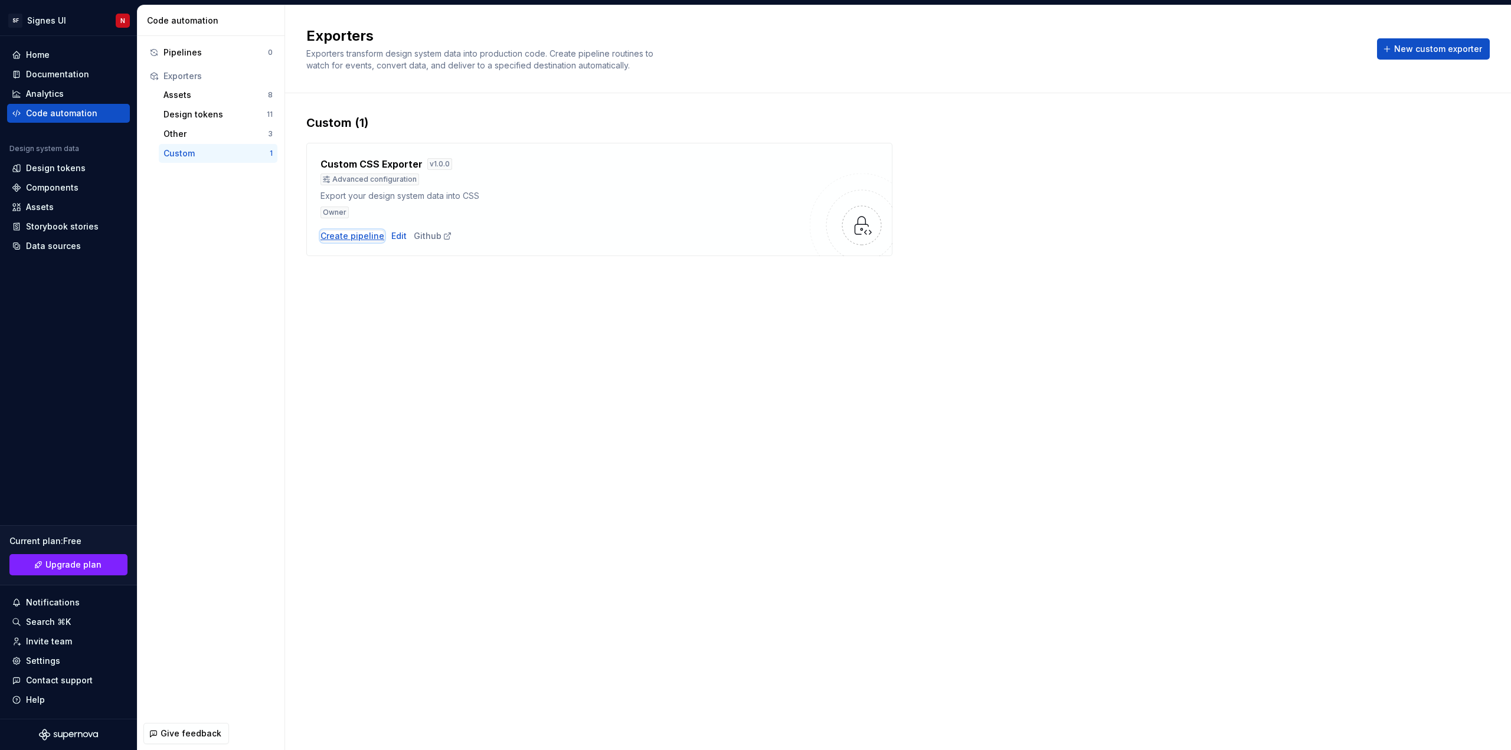
click at [337, 236] on div "Create pipeline" at bounding box center [353, 236] width 64 height 12
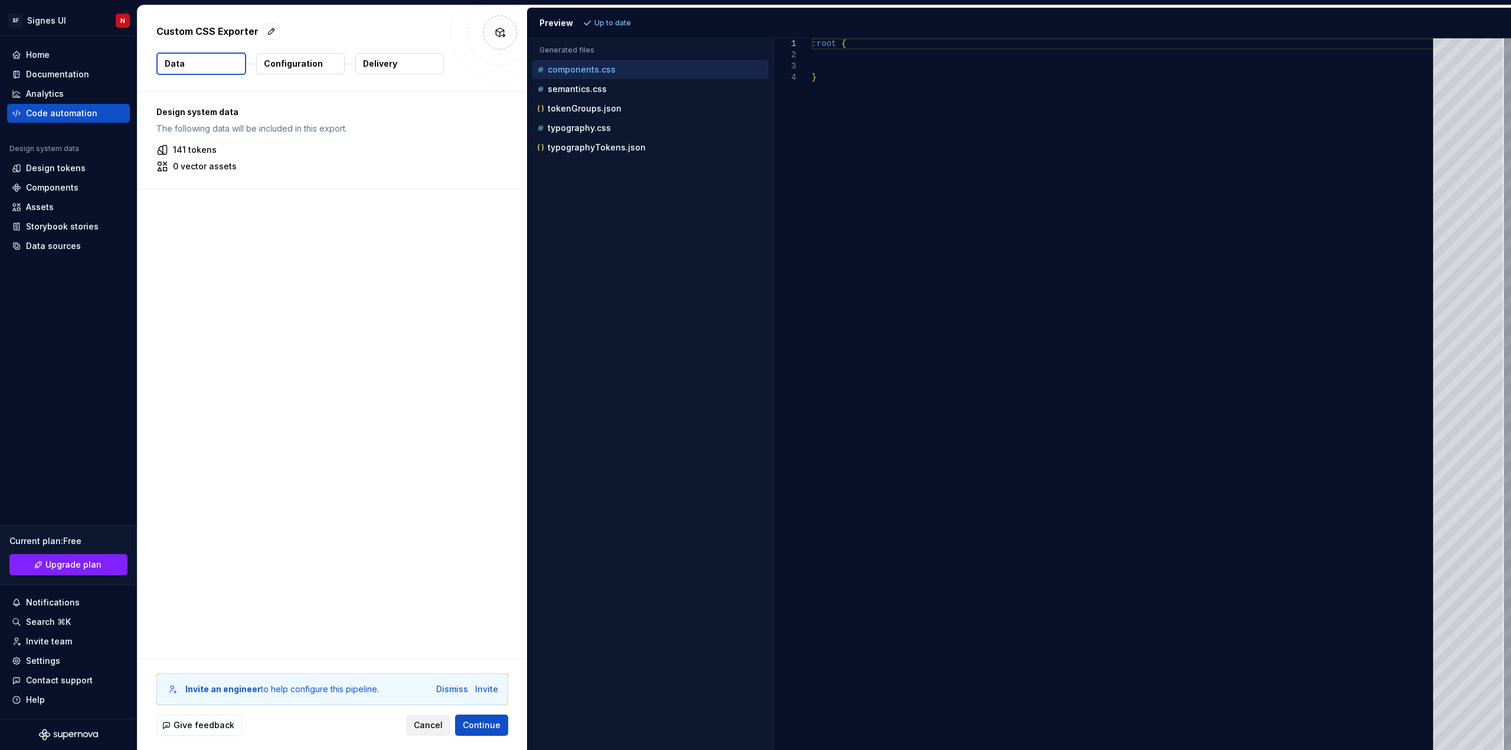
click at [422, 727] on span "Cancel" at bounding box center [428, 726] width 29 height 12
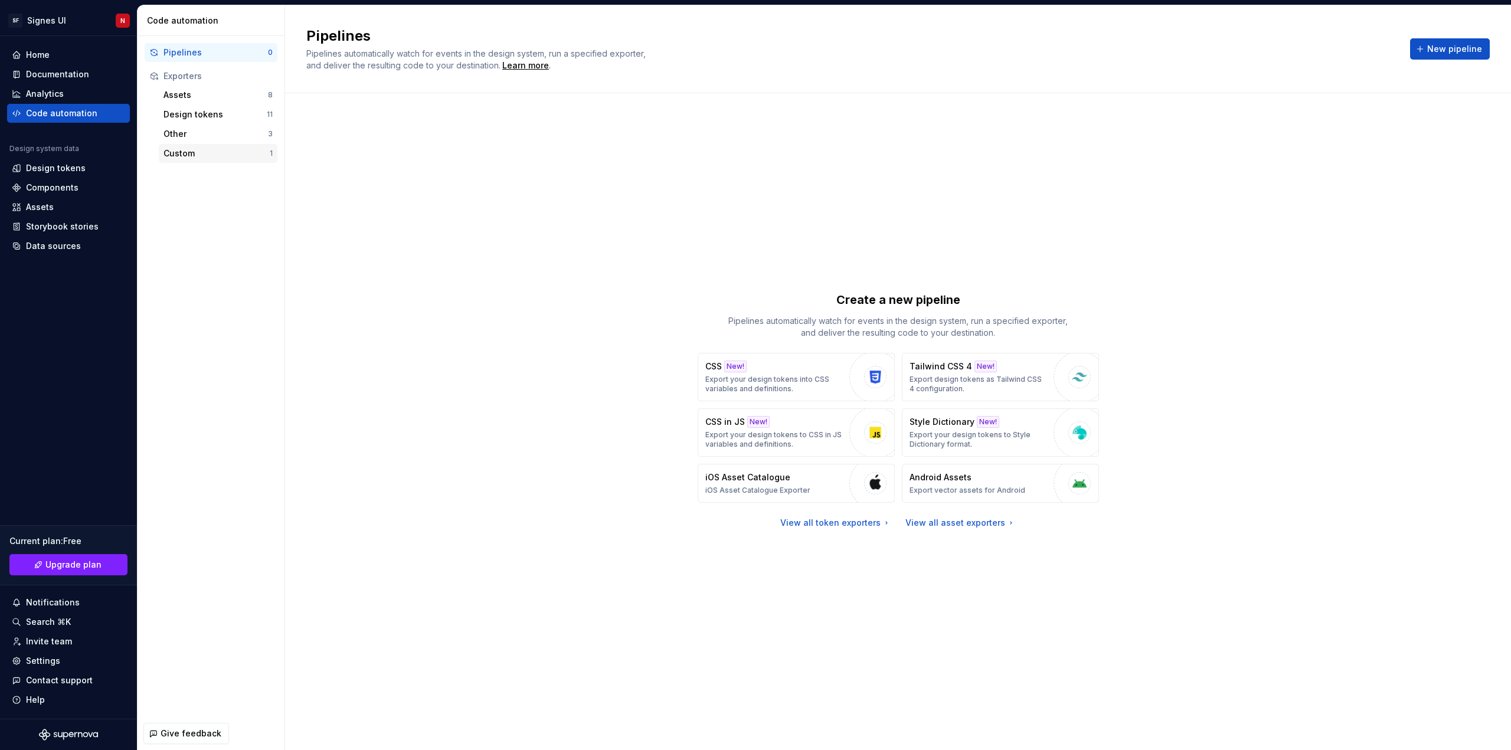
click at [183, 153] on div "Custom" at bounding box center [217, 154] width 106 height 12
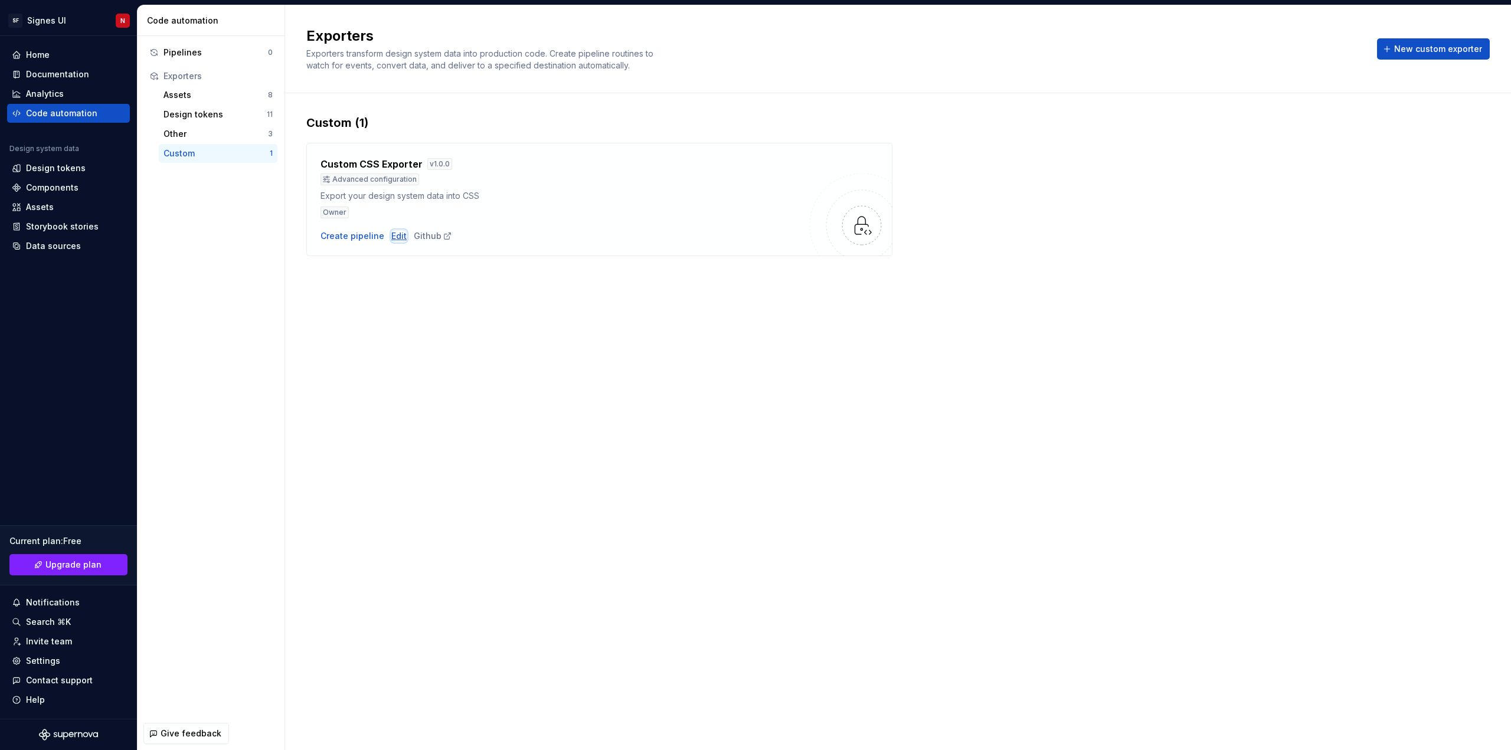
click at [395, 234] on div "Edit" at bounding box center [398, 236] width 15 height 12
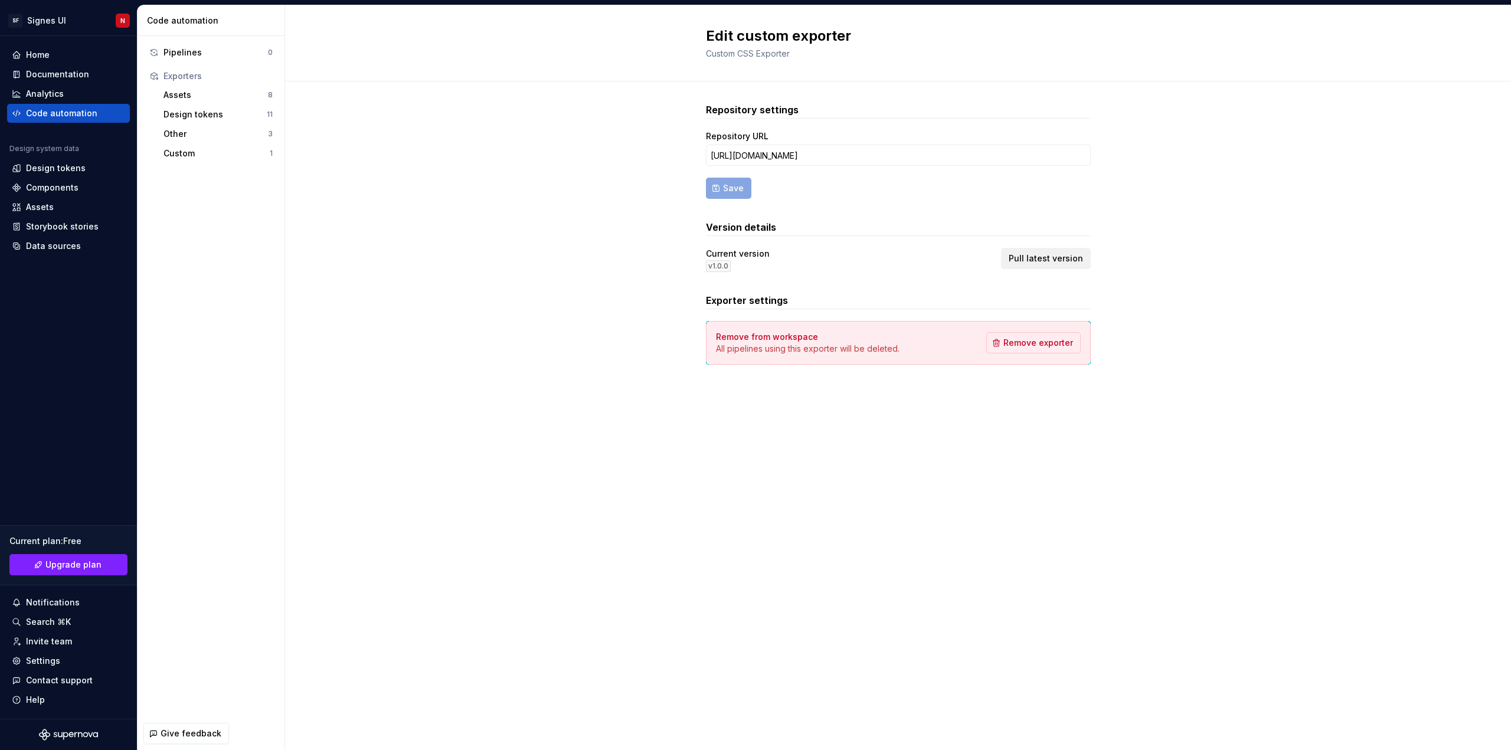
click at [1045, 258] on span "Pull latest version" at bounding box center [1046, 259] width 74 height 12
click at [51, 113] on div "Code automation" at bounding box center [61, 113] width 71 height 12
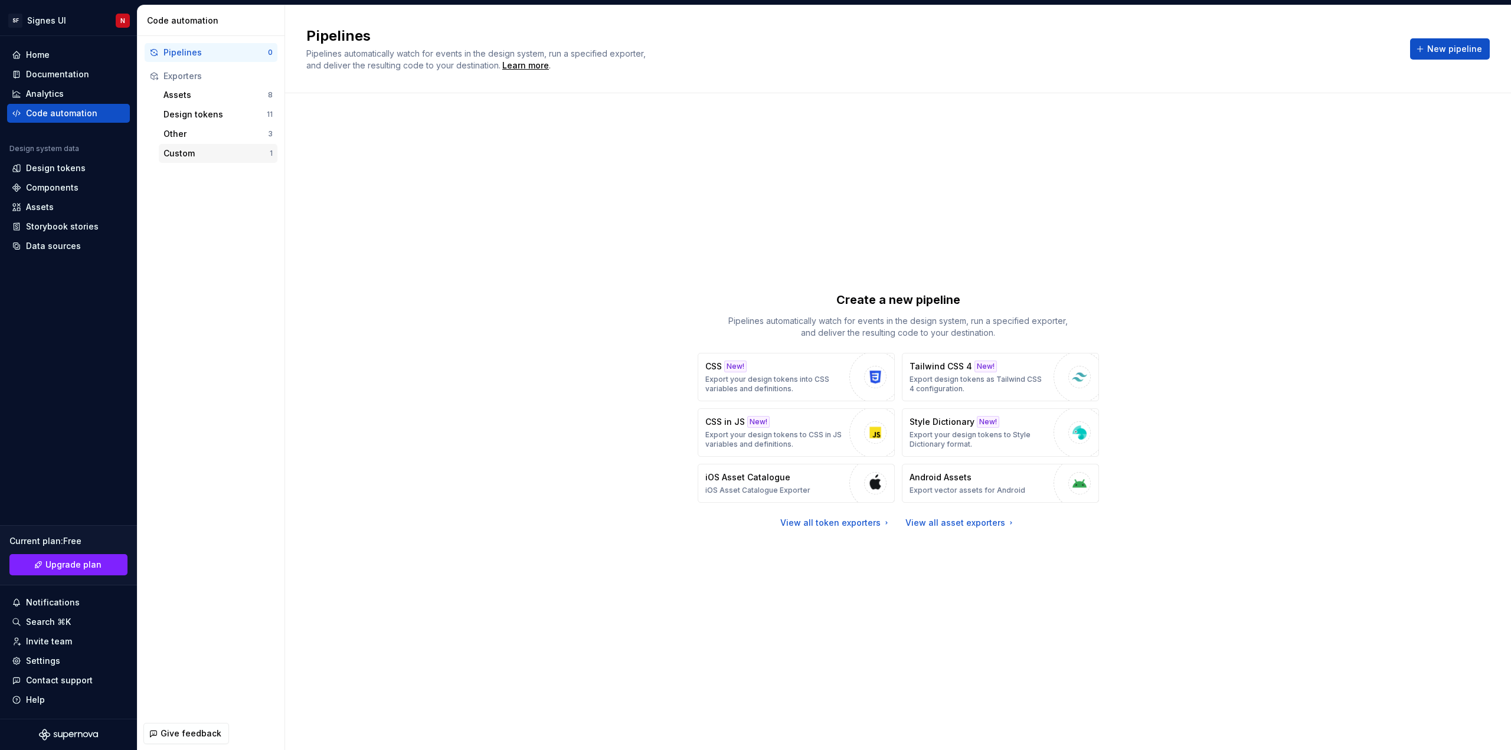
click at [194, 154] on div "Custom" at bounding box center [217, 154] width 106 height 12
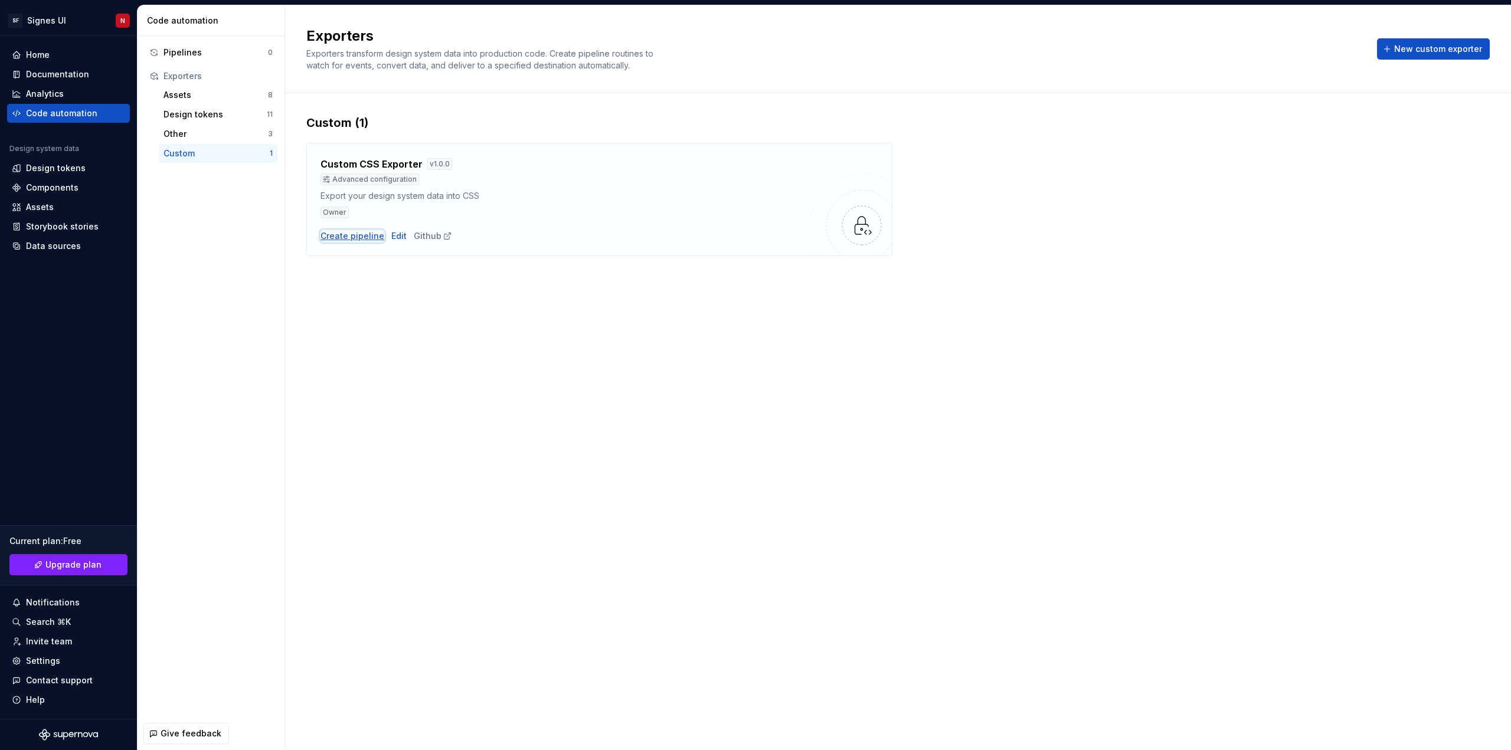
click at [355, 236] on div "Create pipeline" at bounding box center [353, 236] width 64 height 12
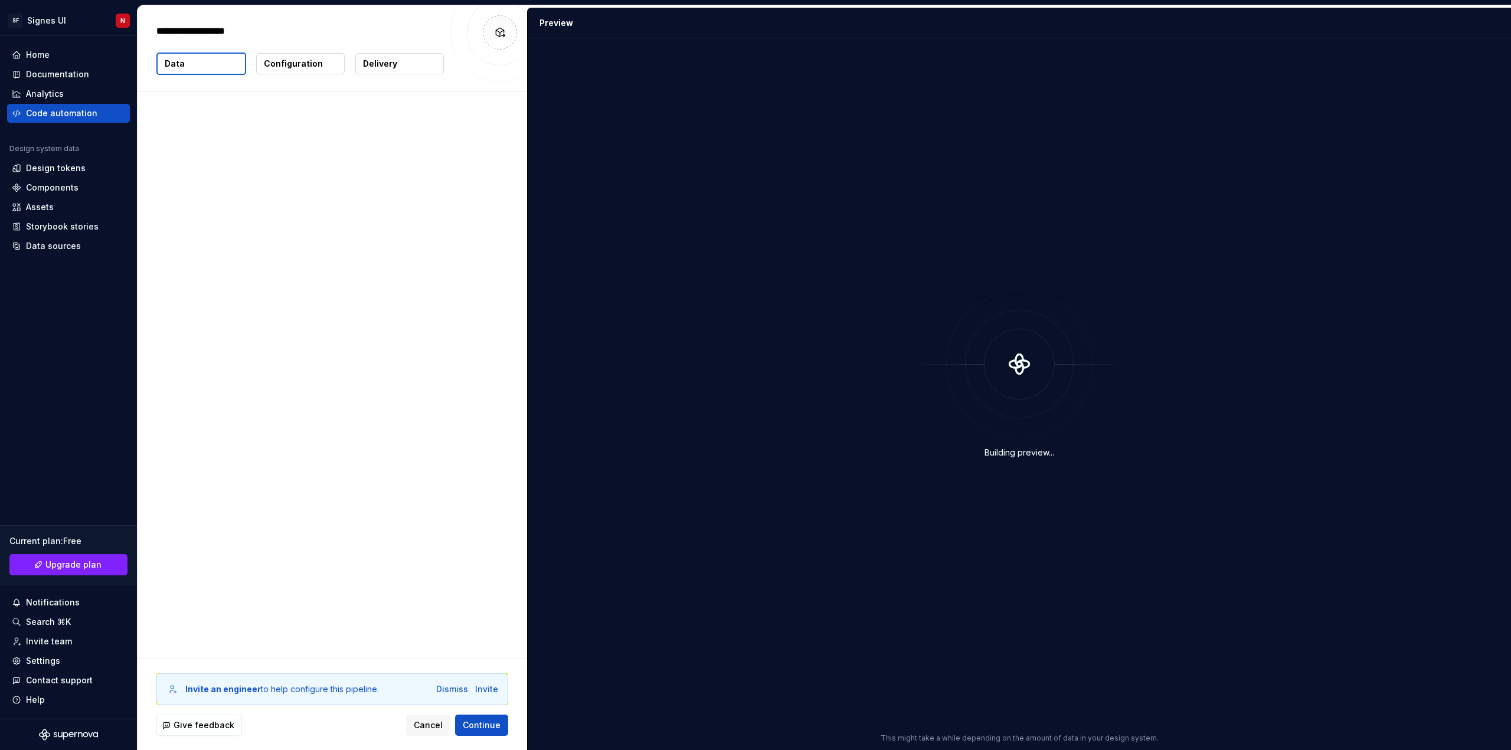
type textarea "*"
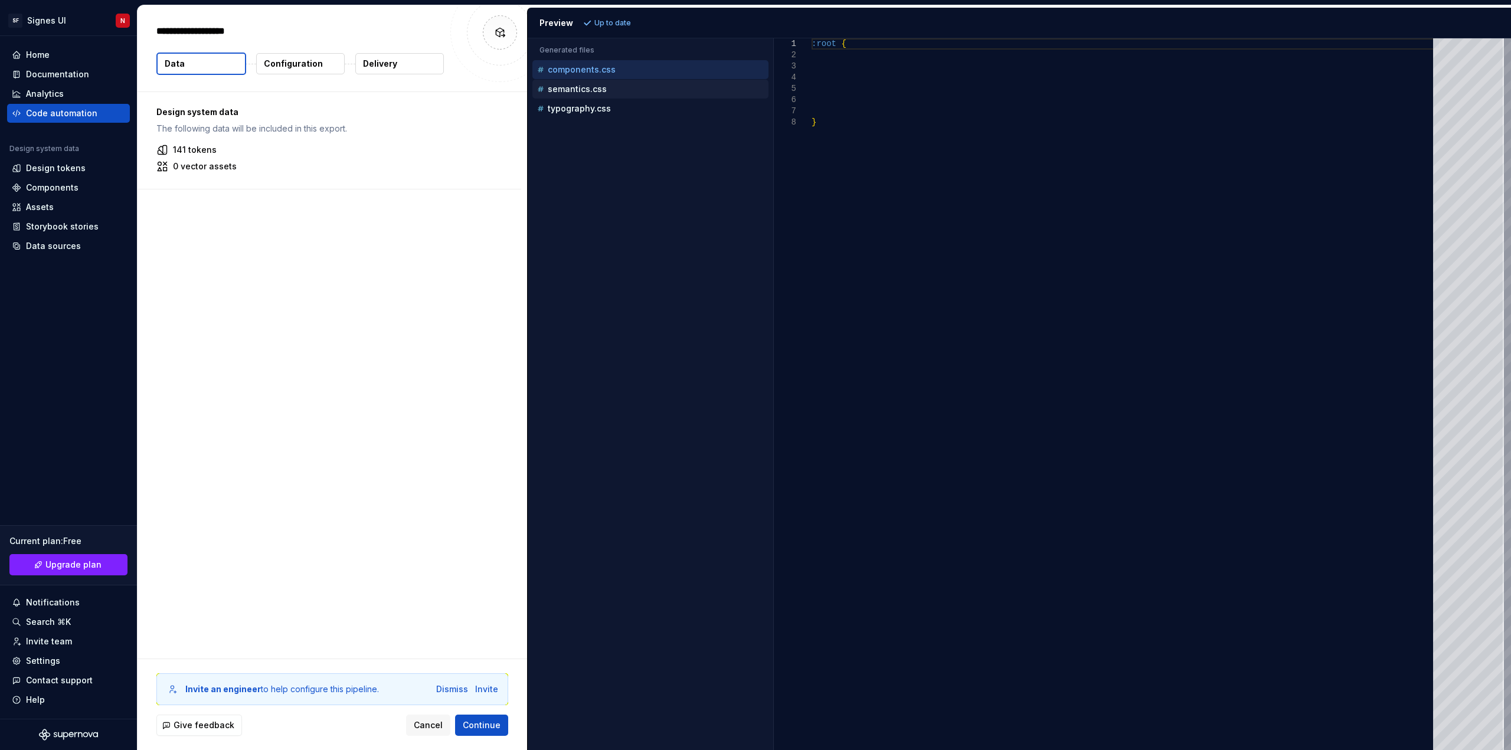
click at [593, 90] on p "semantics.css" at bounding box center [577, 88] width 59 height 9
click at [587, 109] on p "typography.css" at bounding box center [579, 108] width 63 height 9
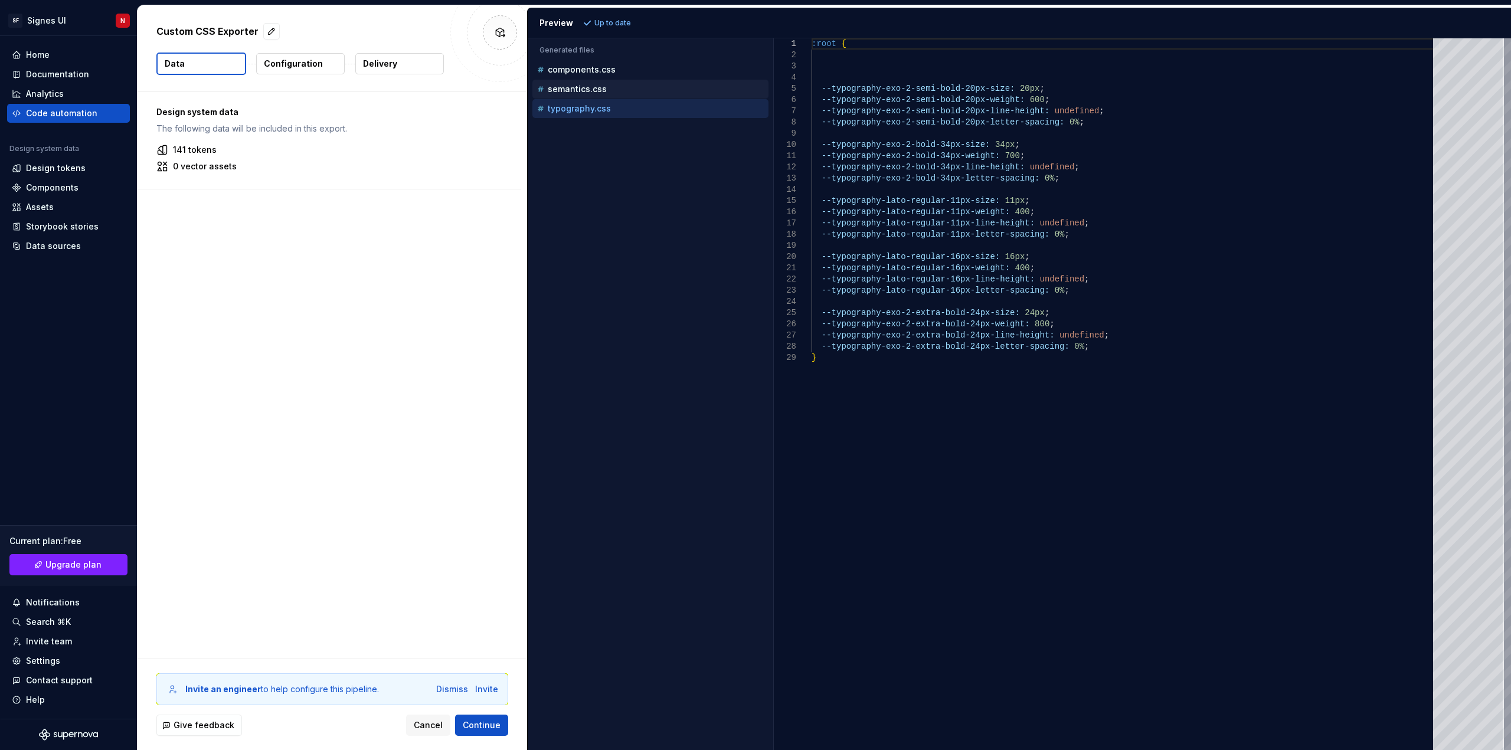
click at [580, 89] on p "semantics.css" at bounding box center [577, 88] width 59 height 9
type textarea "******* *"
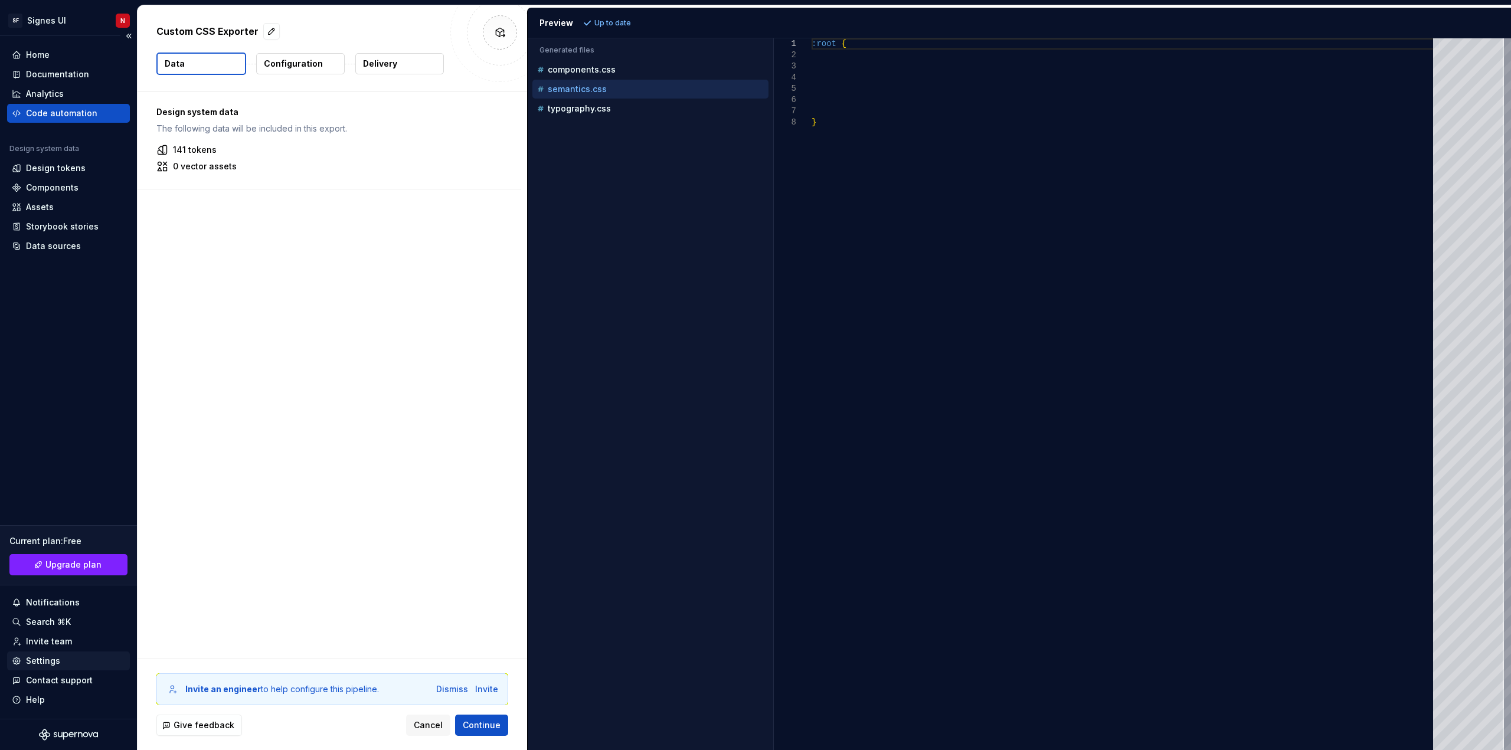
click at [44, 661] on div "Settings" at bounding box center [43, 661] width 34 height 12
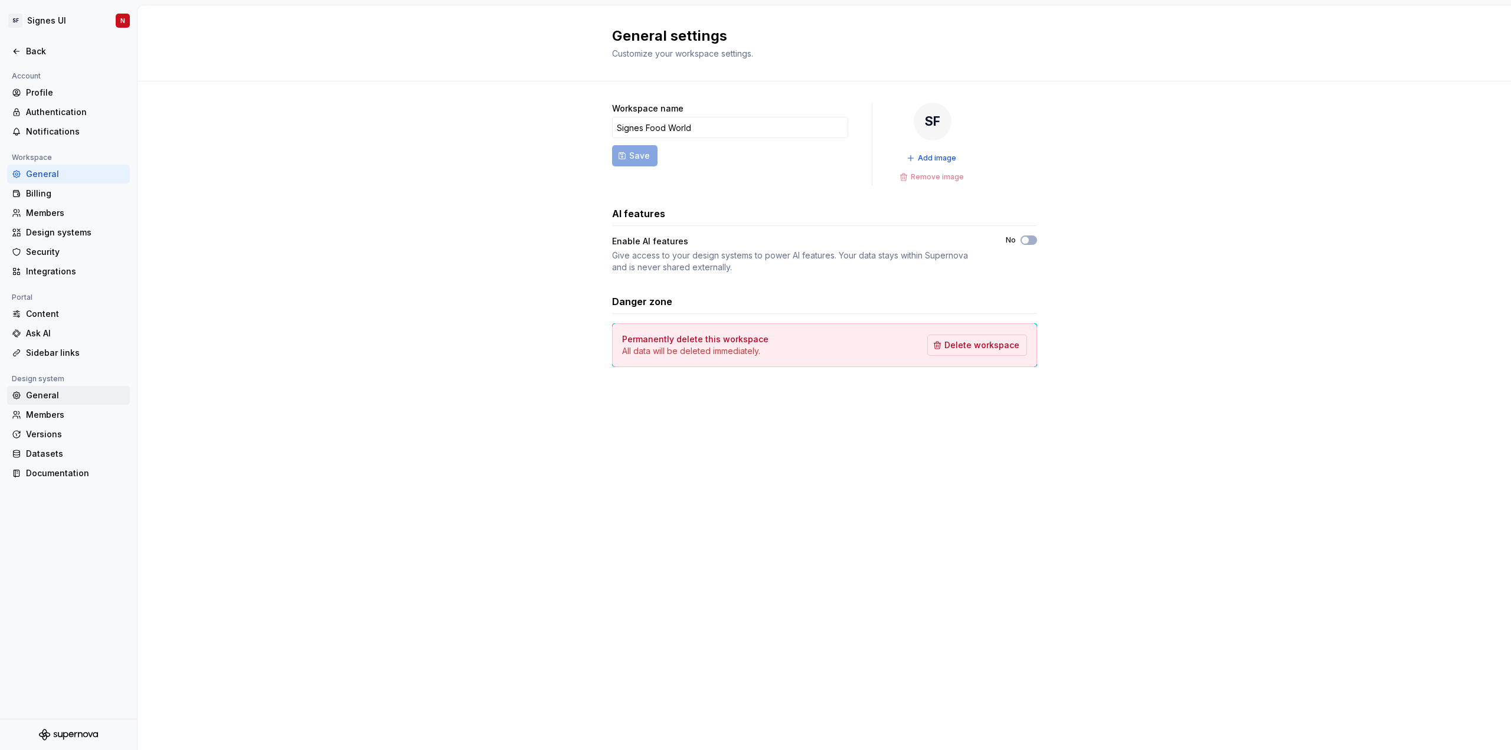
click at [40, 393] on div "General" at bounding box center [75, 396] width 99 height 12
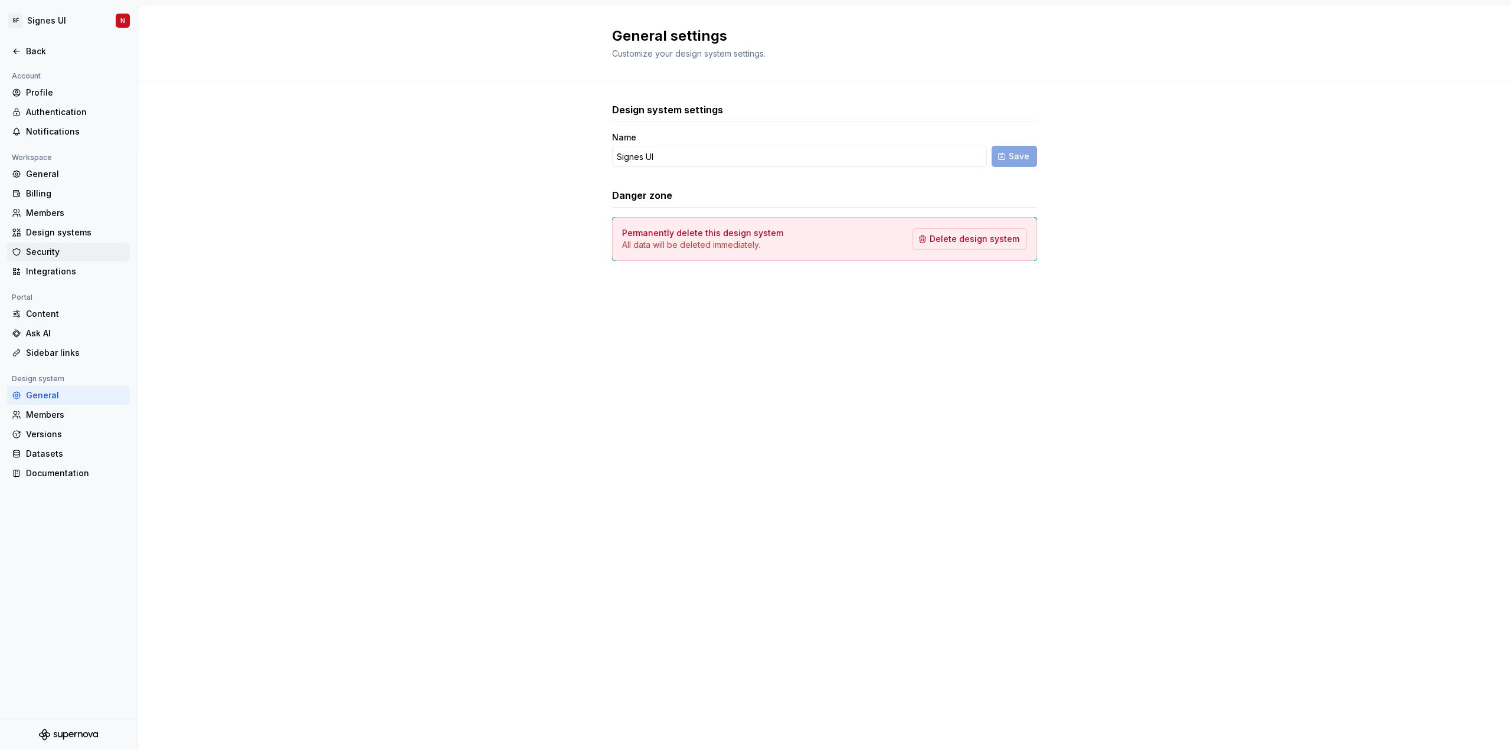
click at [44, 253] on div "Security" at bounding box center [75, 252] width 99 height 12
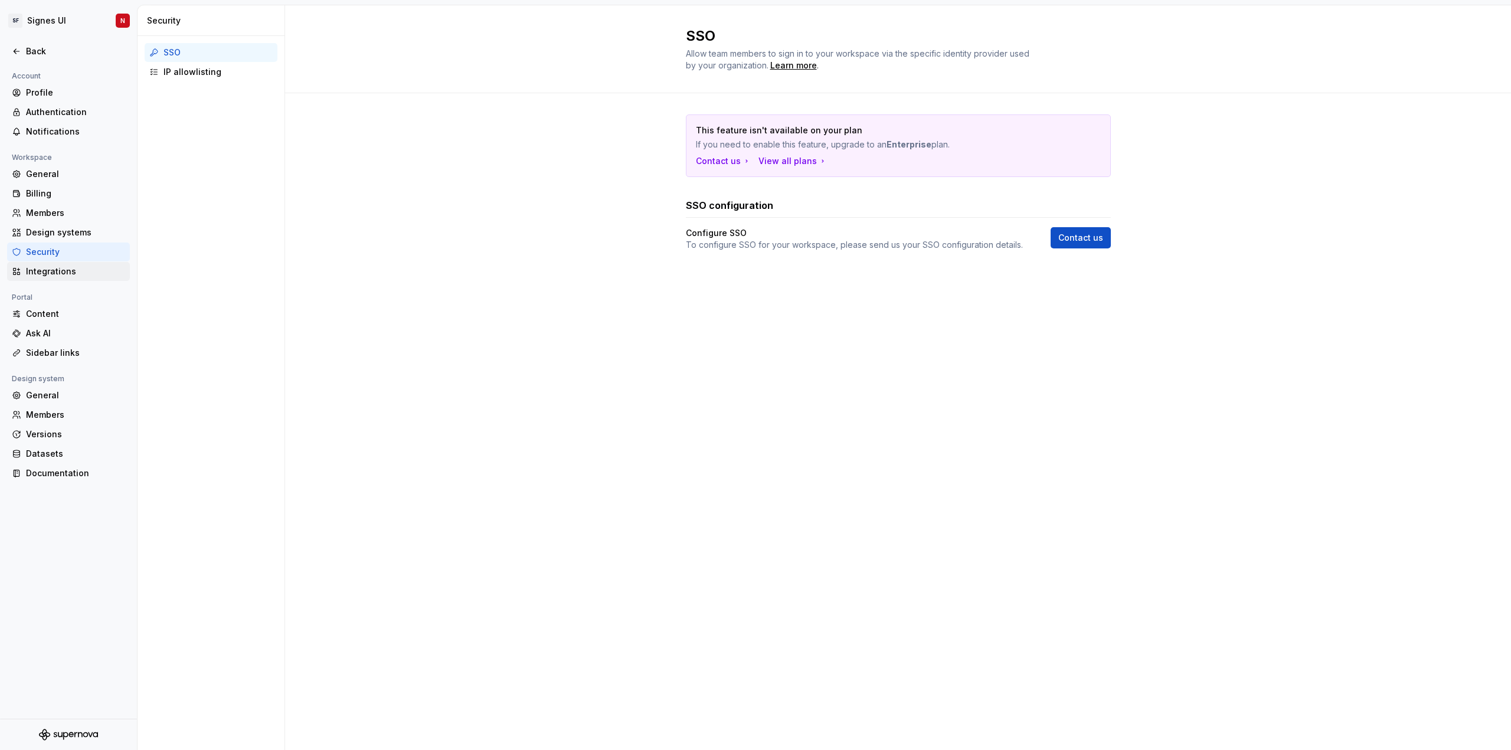
click at [43, 272] on div "Integrations" at bounding box center [75, 272] width 99 height 12
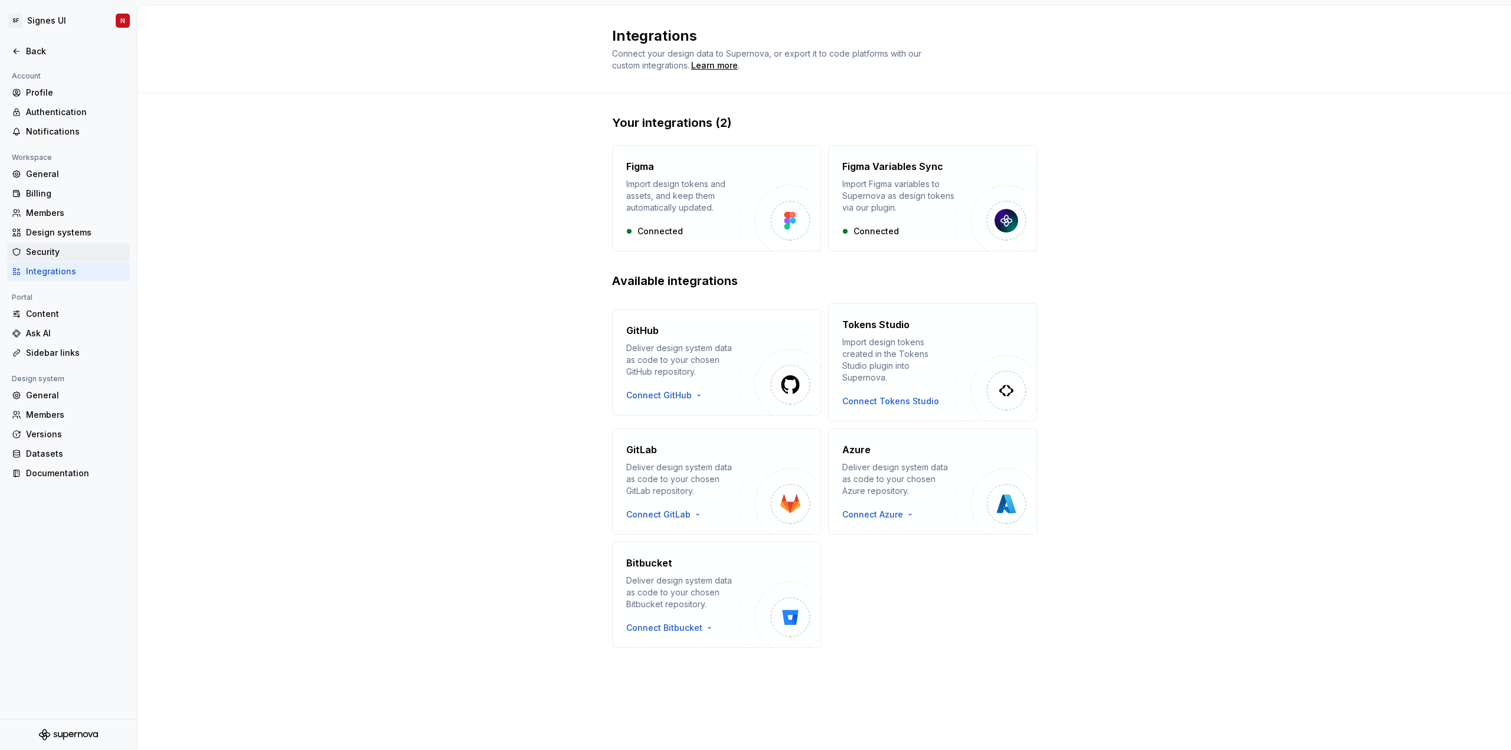
click at [41, 251] on div "Security" at bounding box center [75, 252] width 99 height 12
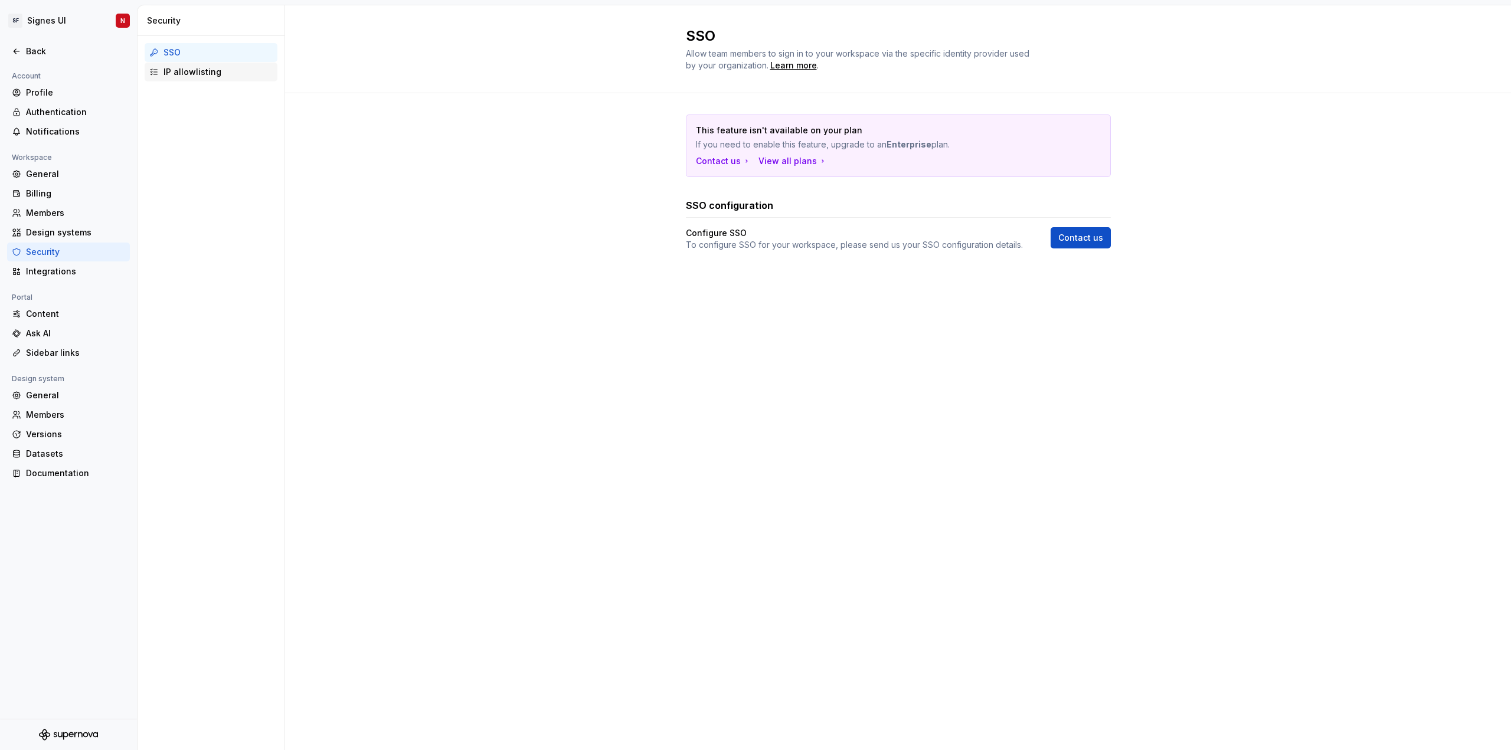
click at [177, 72] on div "IP allowlisting" at bounding box center [218, 72] width 109 height 12
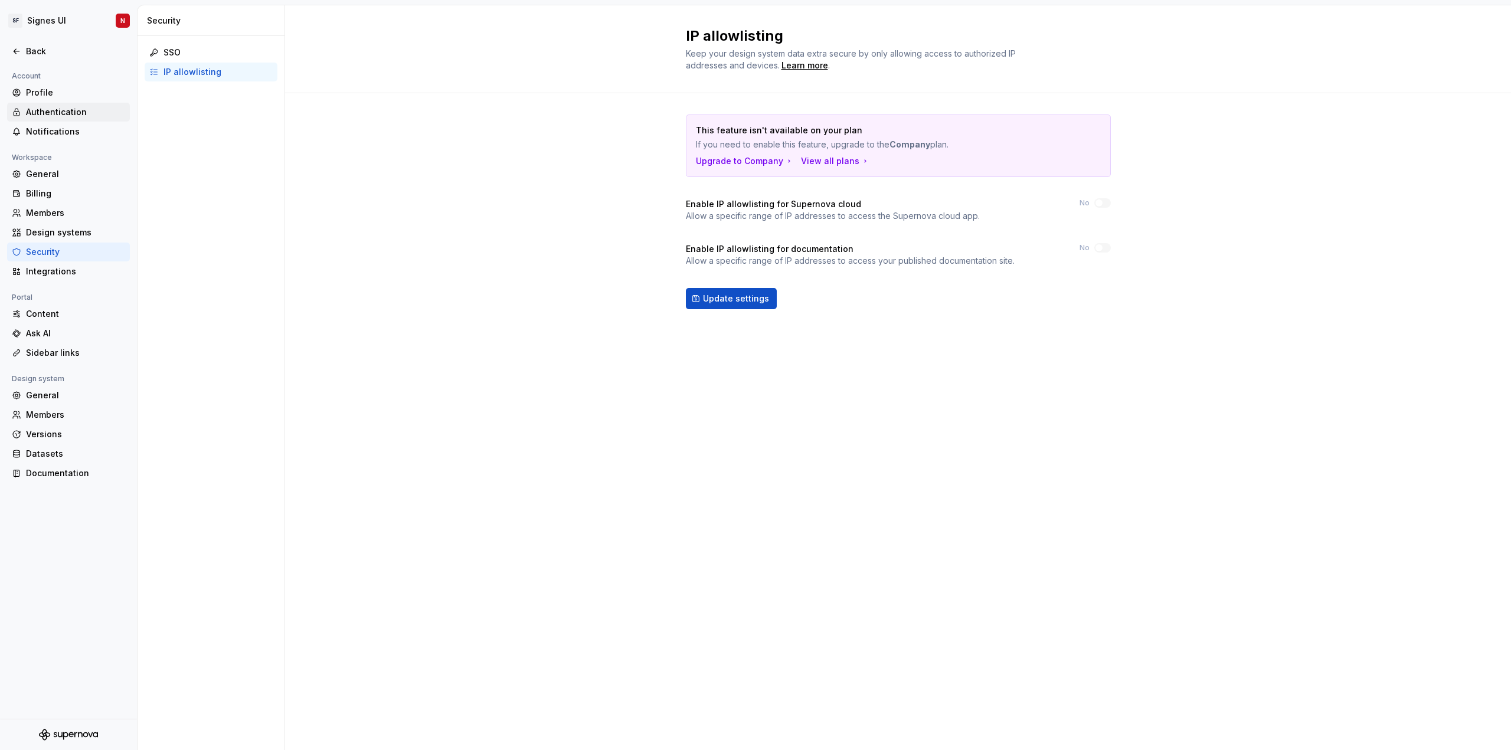
click at [50, 107] on div "Authentication" at bounding box center [75, 112] width 99 height 12
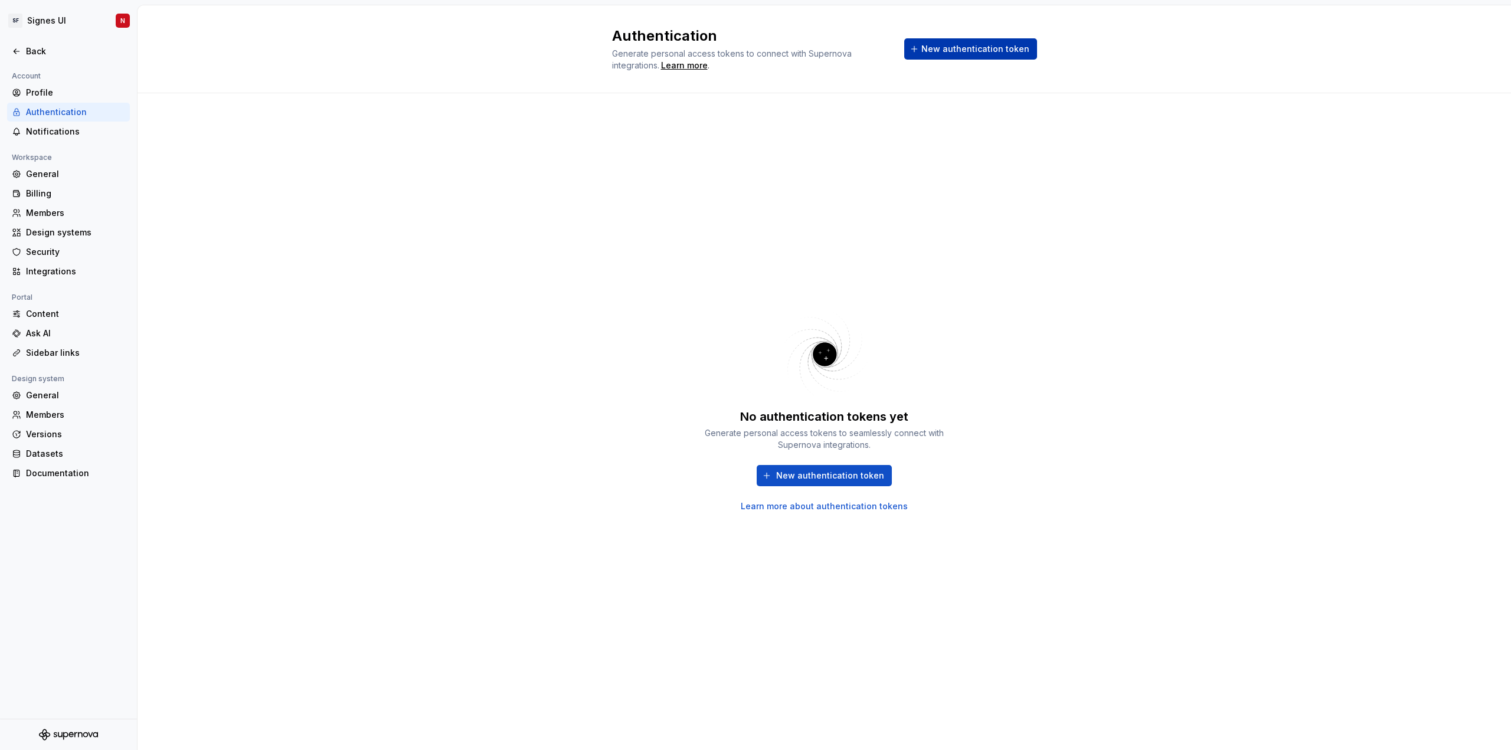
click at [982, 47] on span "New authentication token" at bounding box center [975, 49] width 108 height 12
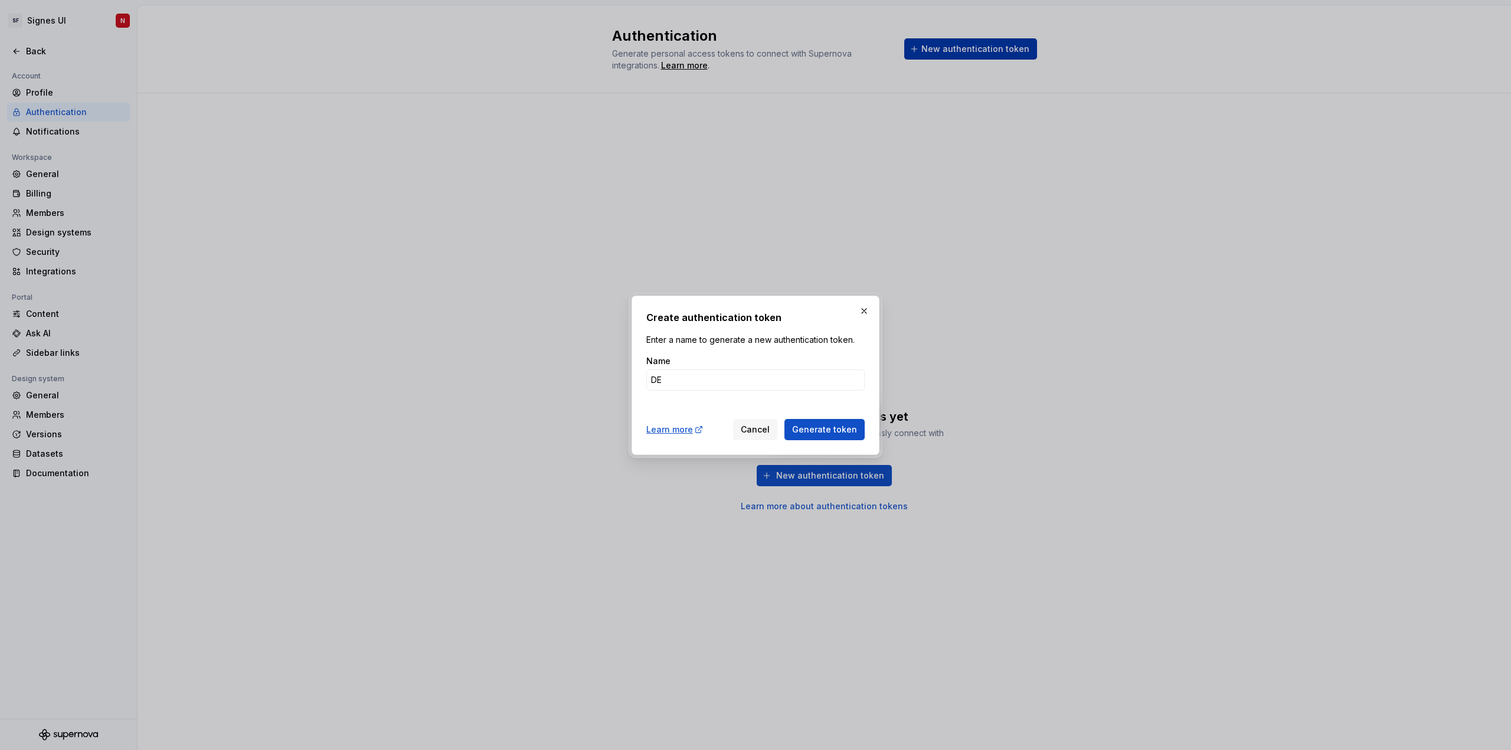
type input "D"
type input "v"
type input "develop"
click at [809, 426] on span "Generate token" at bounding box center [824, 430] width 65 height 12
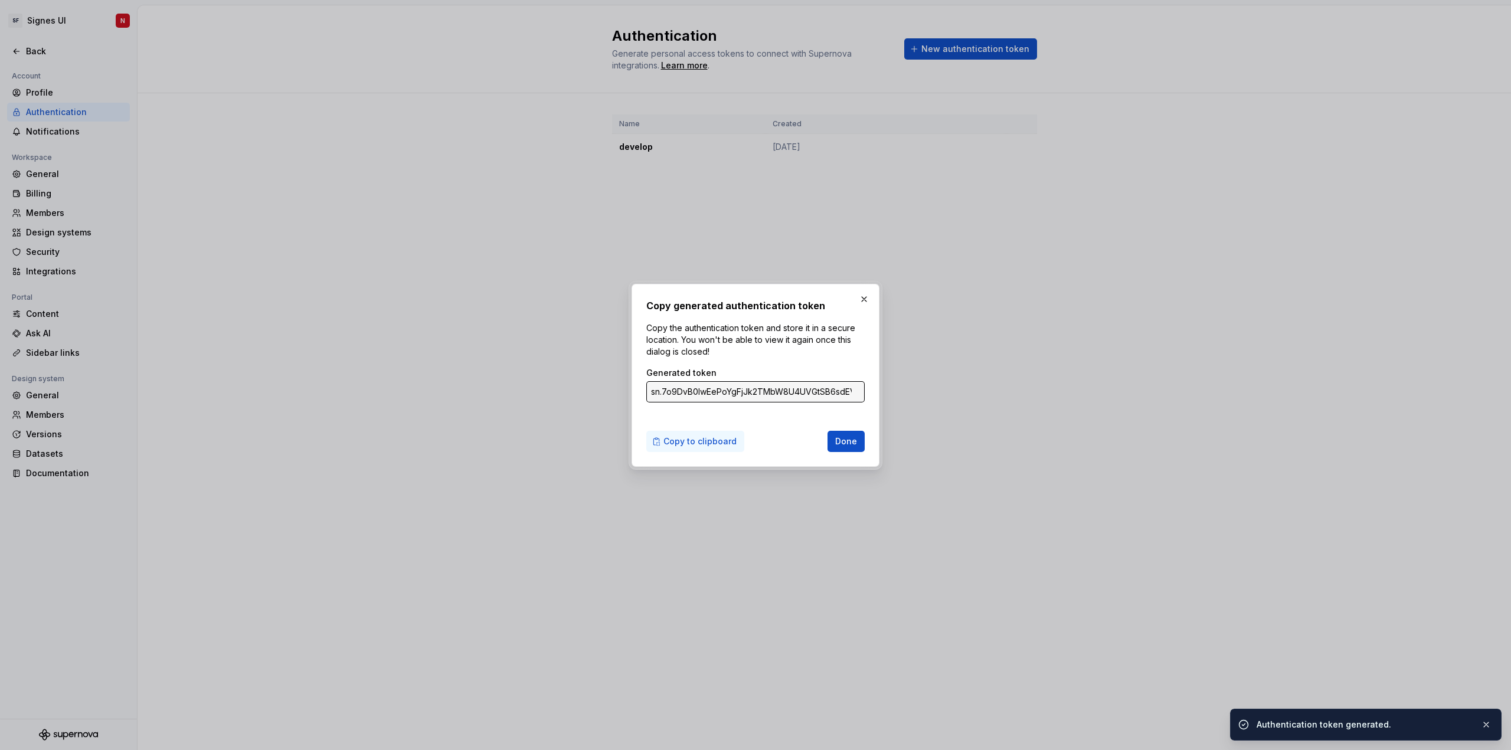
click at [715, 440] on span "Copy to clipboard" at bounding box center [700, 442] width 73 height 12
